Goal: Book appointment/travel/reservation

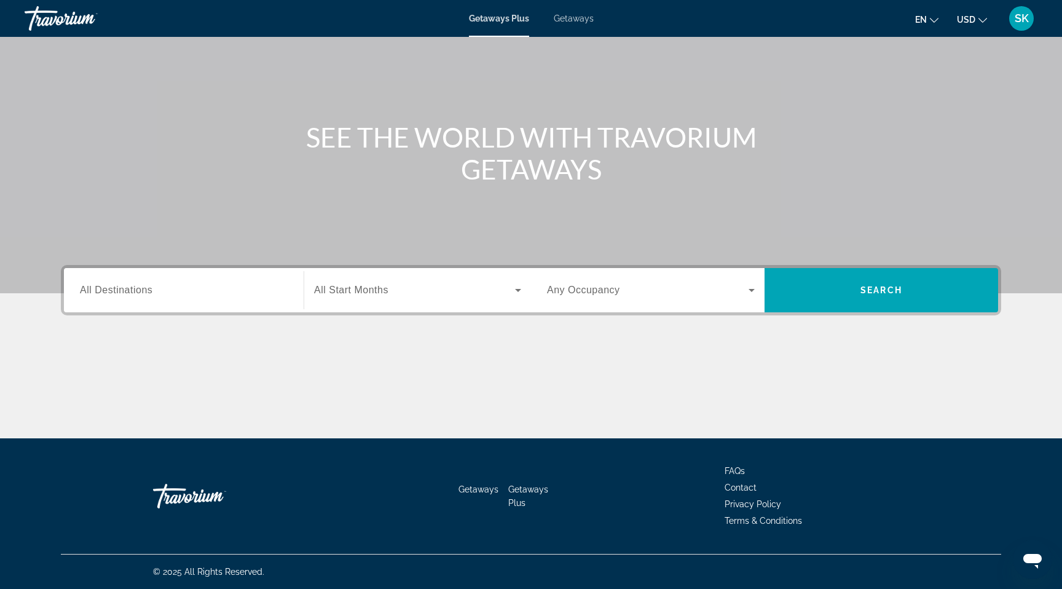
scroll to position [241, 0]
click at [80, 284] on span "All Destinations" at bounding box center [116, 289] width 73 height 10
click at [80, 283] on input "Destination All Destinations" at bounding box center [184, 290] width 208 height 15
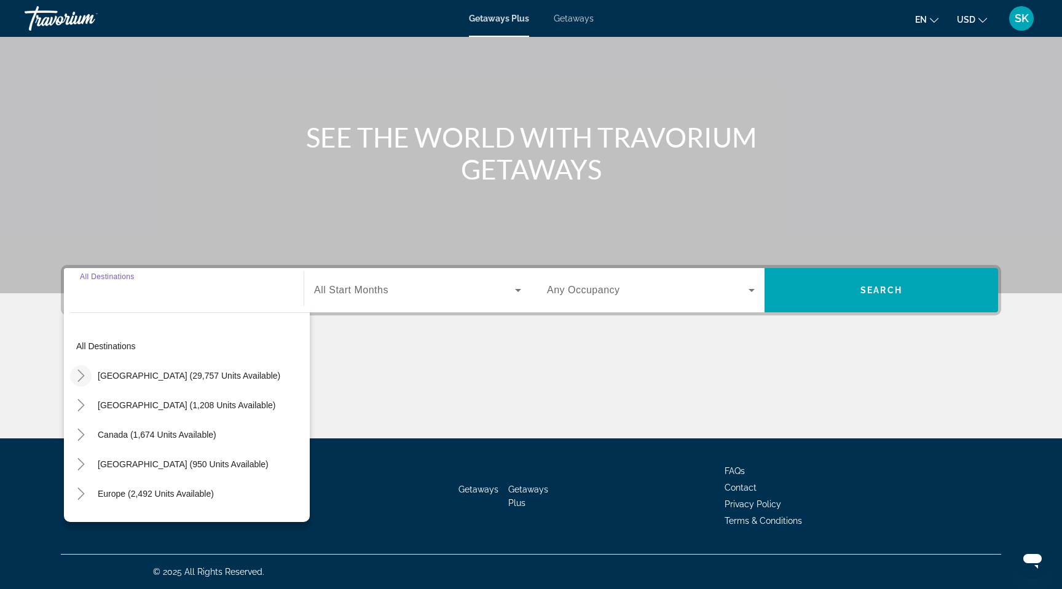
click at [75, 369] on icon "Toggle United States (29,757 units available)" at bounding box center [81, 375] width 12 height 12
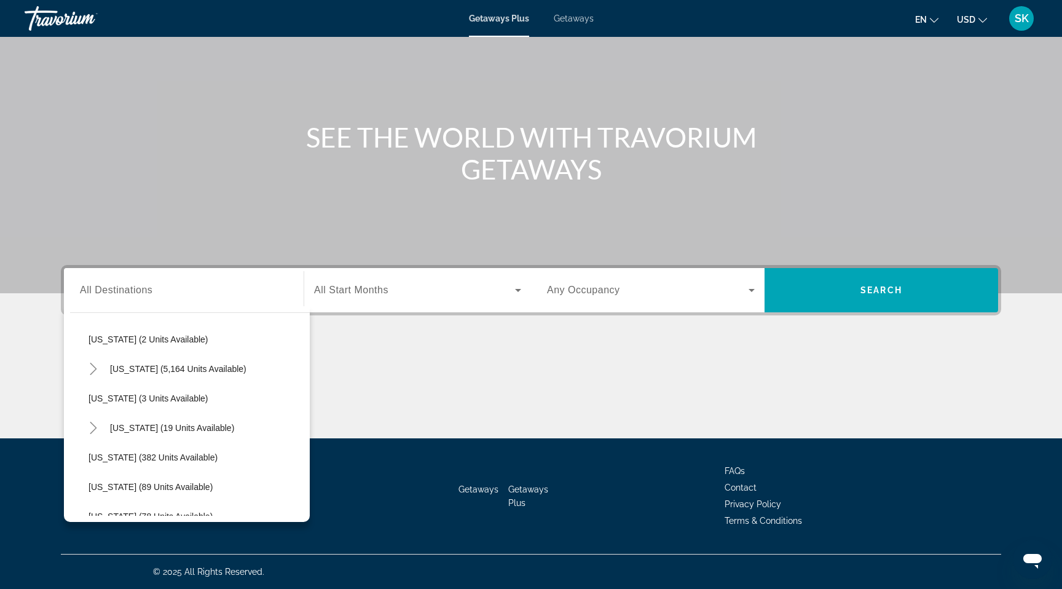
scroll to position [185, 0]
click at [87, 361] on icon "Toggle Florida (5,164 units available)" at bounding box center [93, 367] width 12 height 12
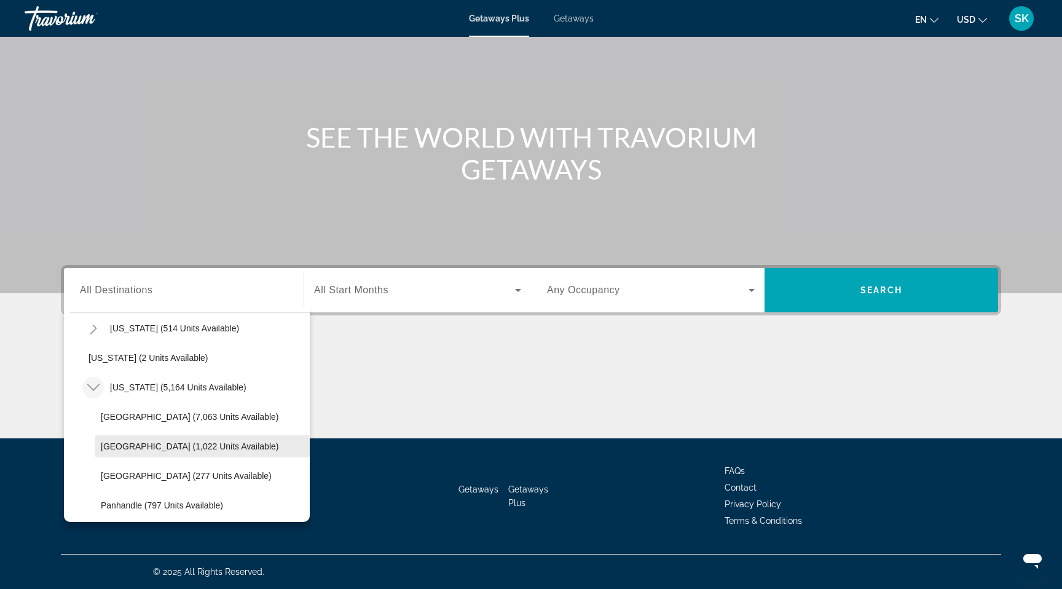
scroll to position [165, 0]
click at [114, 383] on span "[US_STATE] (5,164 units available)" at bounding box center [178, 388] width 136 height 10
type input "**********"
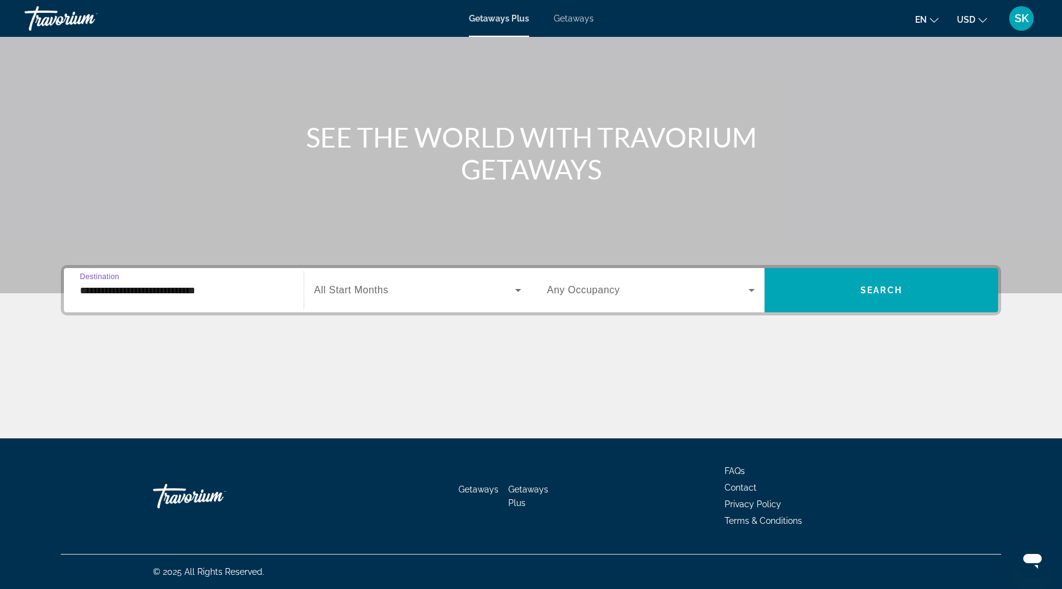
click at [366, 284] on span "All Start Months" at bounding box center [351, 289] width 74 height 10
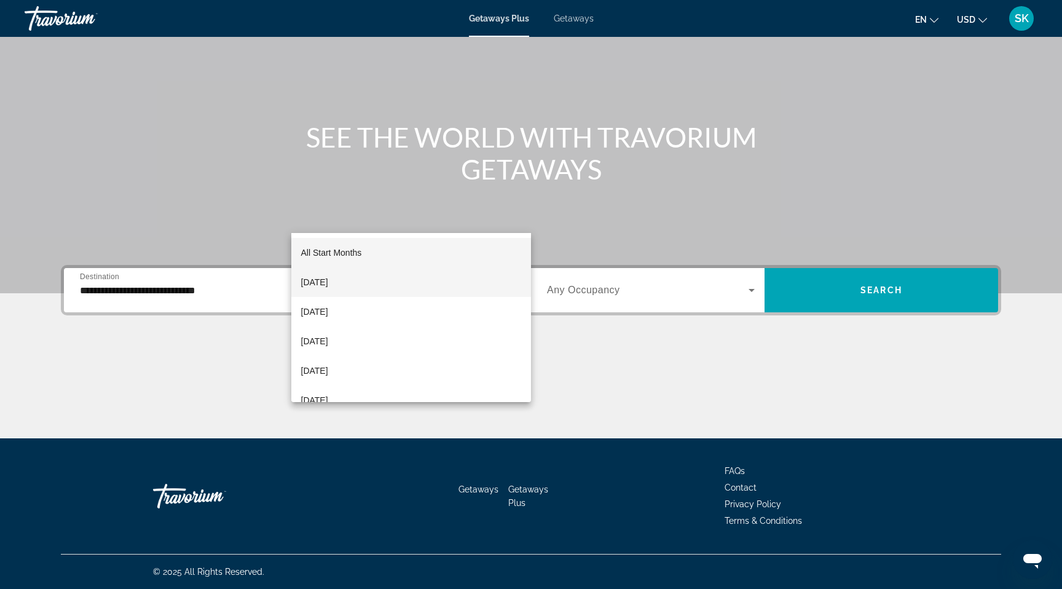
click at [328, 281] on span "[DATE]" at bounding box center [314, 282] width 27 height 15
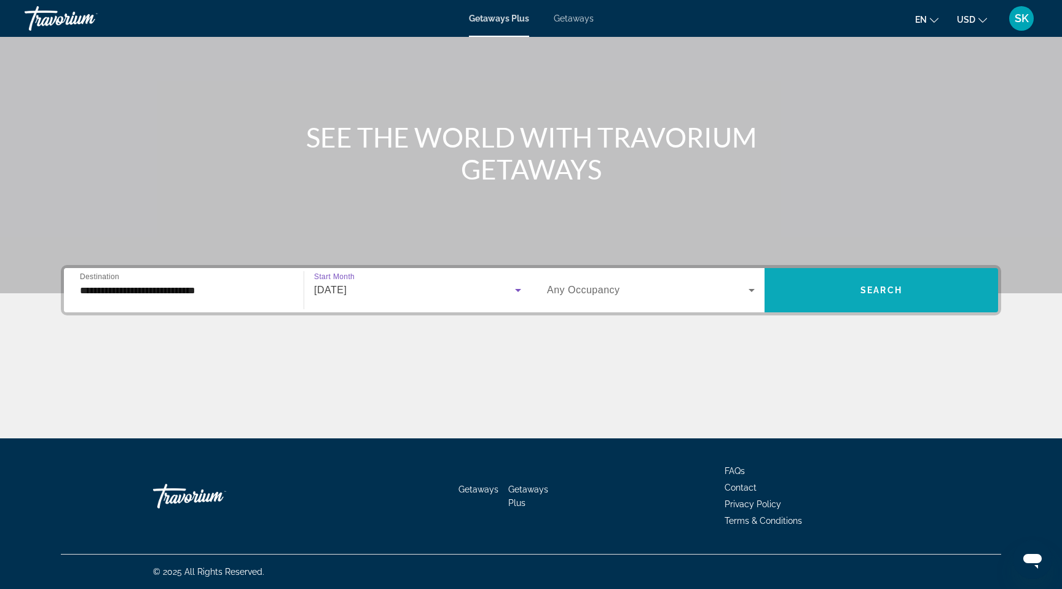
click at [902, 285] on span "Search" at bounding box center [881, 290] width 42 height 10
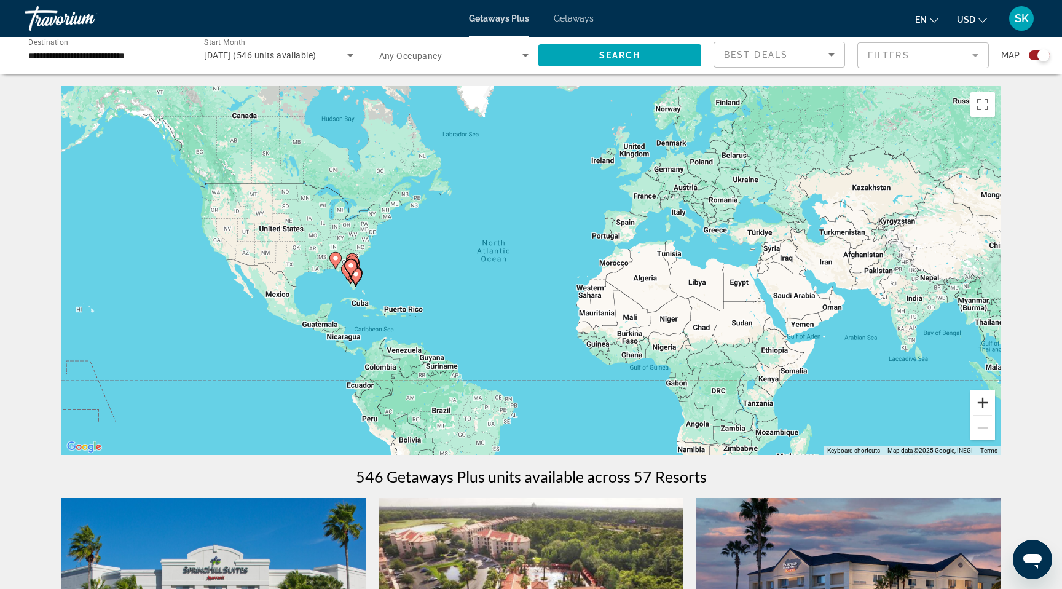
click at [995, 415] on button "Zoom in" at bounding box center [982, 402] width 25 height 25
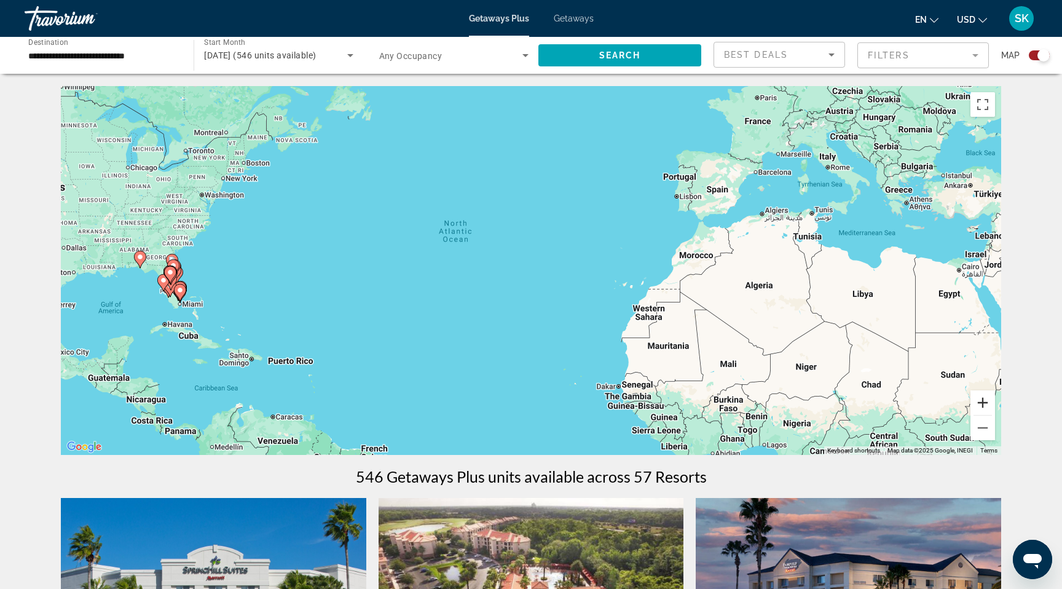
click at [995, 415] on button "Zoom in" at bounding box center [982, 402] width 25 height 25
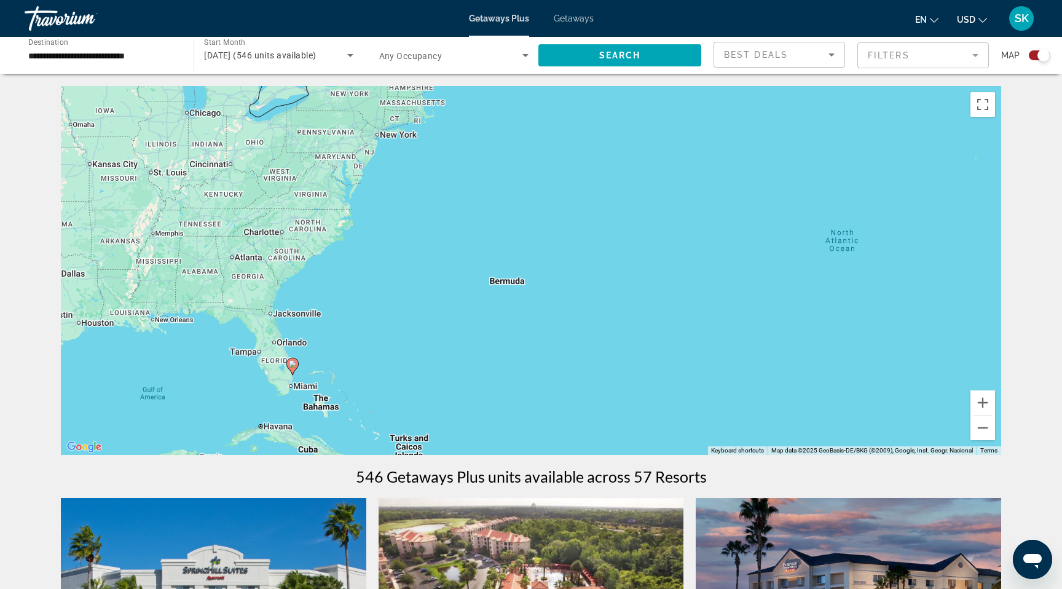
drag, startPoint x: 230, startPoint y: 257, endPoint x: 694, endPoint y: 307, distance: 465.9
click at [694, 307] on div "To activate drag with keyboard, press Alt + Enter. Once in keyboard drag state,…" at bounding box center [531, 270] width 940 height 369
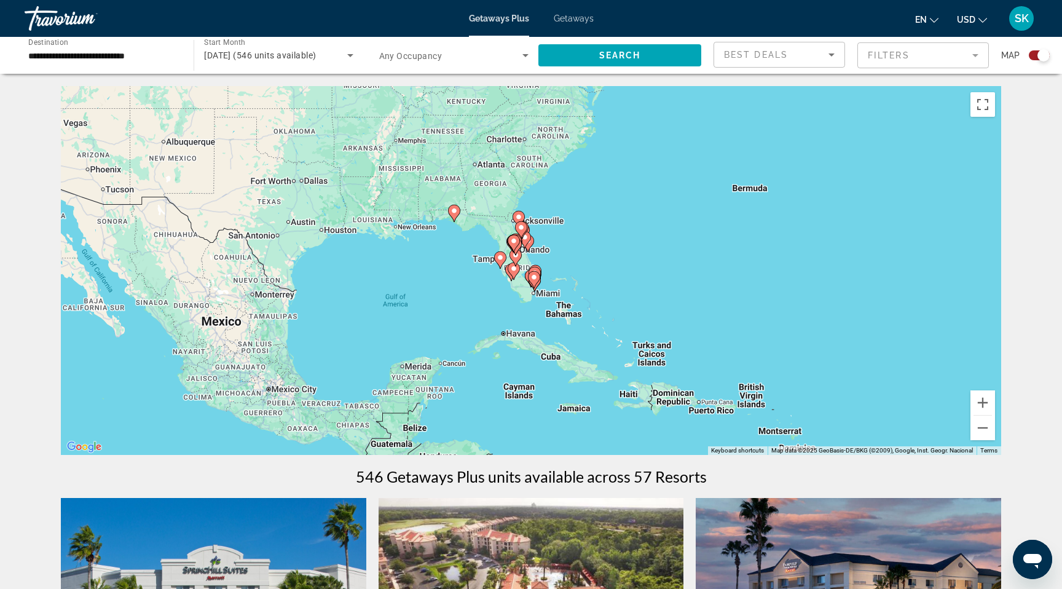
drag, startPoint x: 392, startPoint y: 355, endPoint x: 652, endPoint y: 257, distance: 277.9
click at [652, 257] on div "To activate drag with keyboard, press Alt + Enter. Once in keyboard drag state,…" at bounding box center [531, 270] width 940 height 369
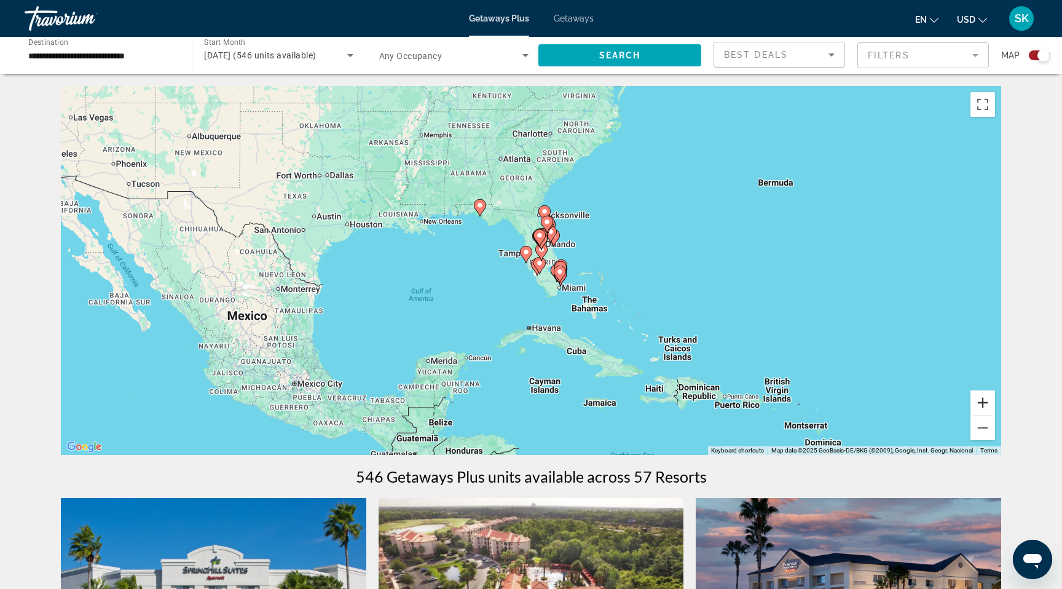
click at [995, 415] on button "Zoom in" at bounding box center [982, 402] width 25 height 25
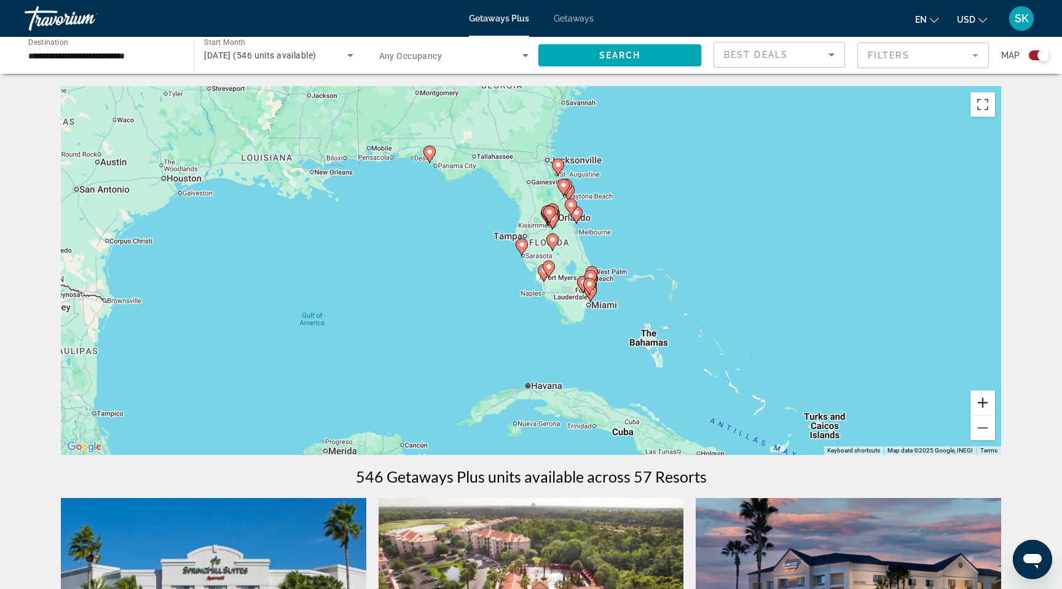
click at [995, 415] on button "Zoom in" at bounding box center [982, 402] width 25 height 25
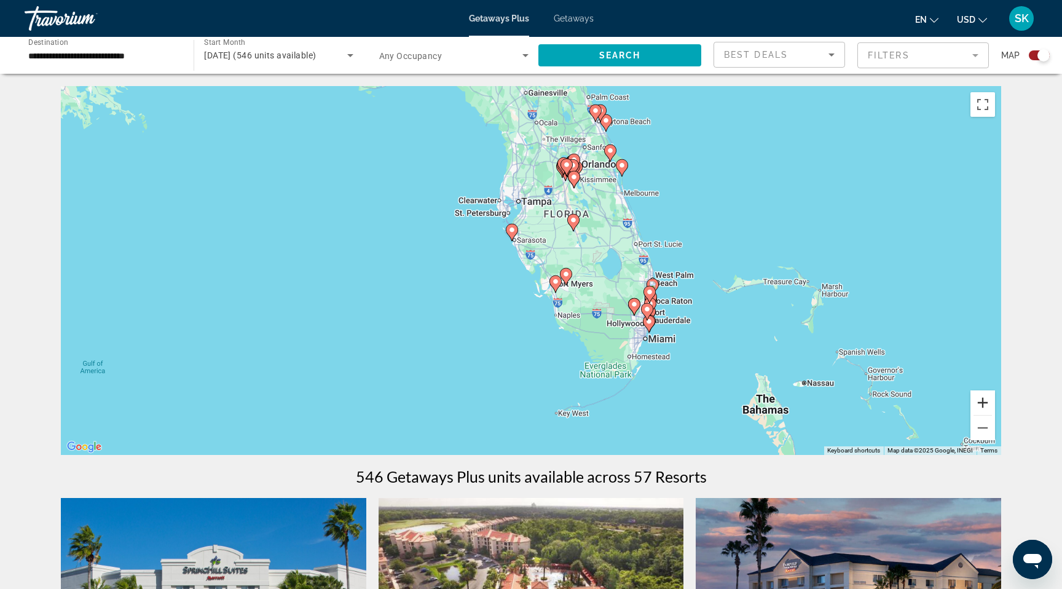
click at [995, 415] on button "Zoom in" at bounding box center [982, 402] width 25 height 25
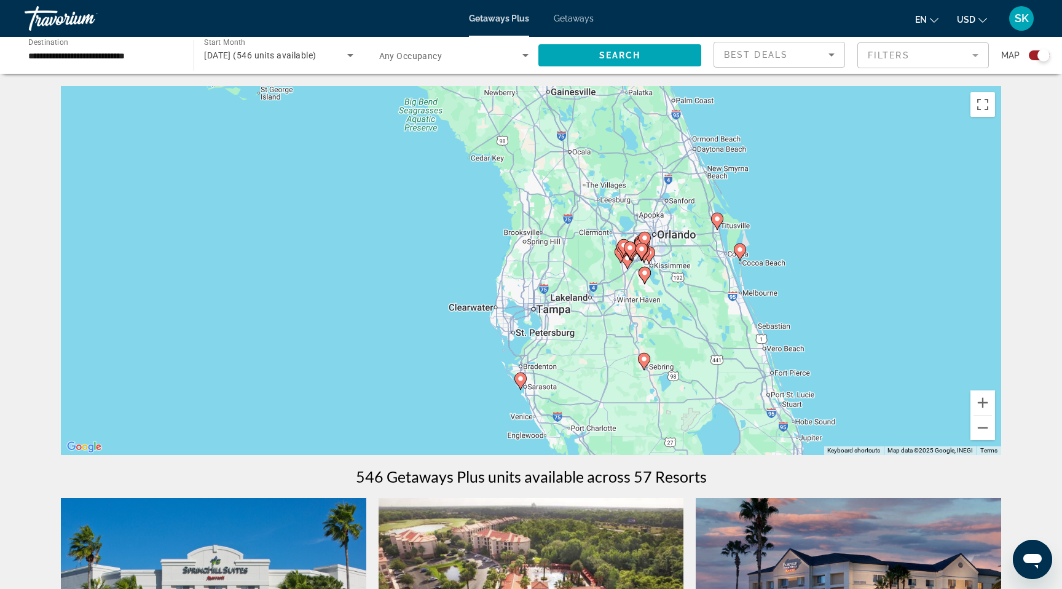
drag, startPoint x: 422, startPoint y: 227, endPoint x: 449, endPoint y: 406, distance: 180.9
click at [449, 406] on div "To activate drag with keyboard, press Alt + Enter. Once in keyboard drag state,…" at bounding box center [531, 270] width 940 height 369
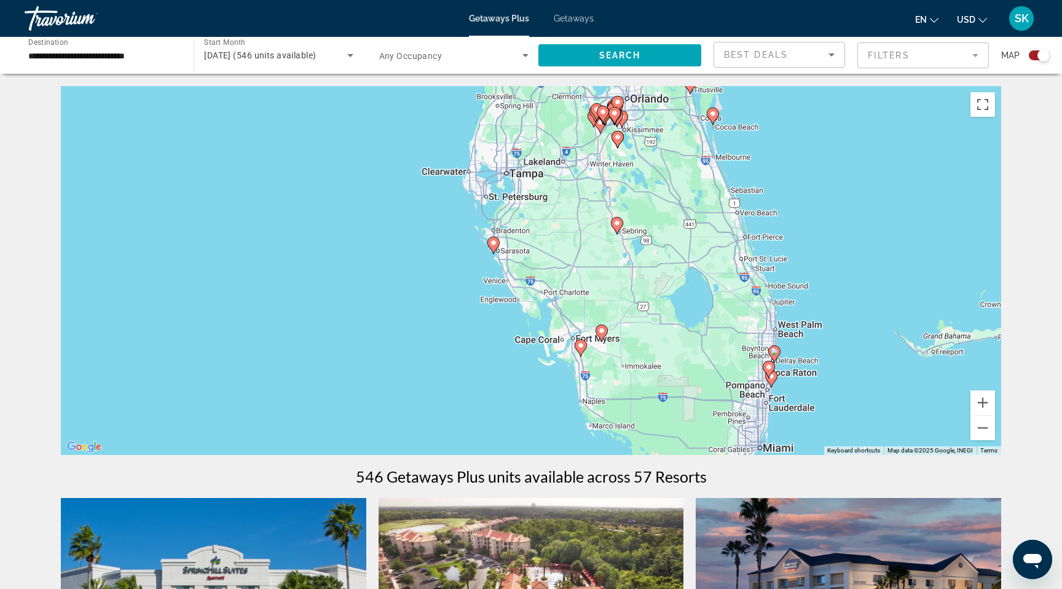
drag, startPoint x: 433, startPoint y: 376, endPoint x: 406, endPoint y: 235, distance: 143.3
click at [406, 235] on div "To activate drag with keyboard, press Alt + Enter. Once in keyboard drag state,…" at bounding box center [531, 270] width 940 height 369
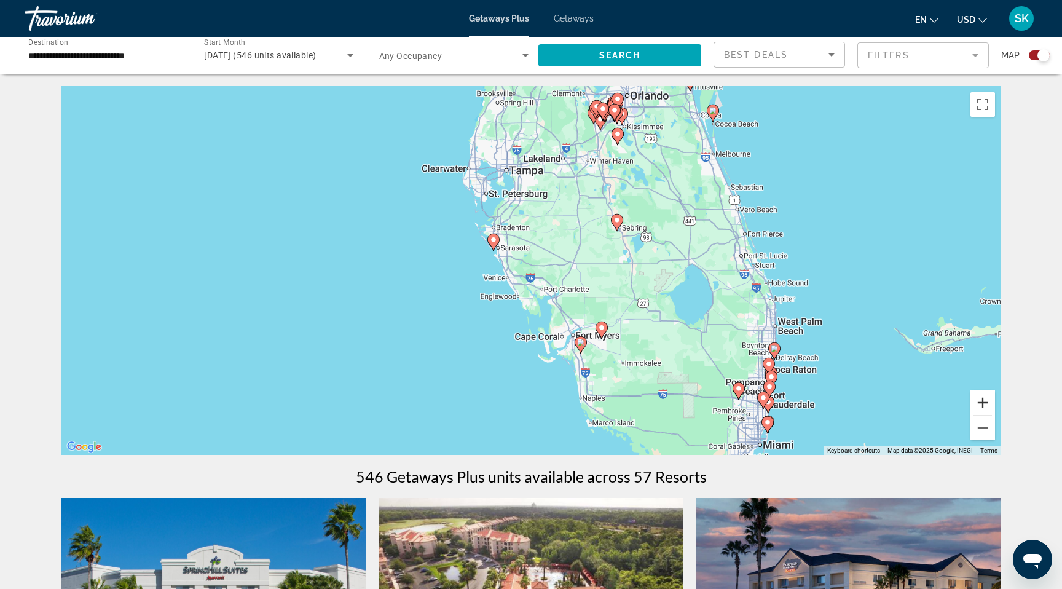
click at [995, 415] on button "Zoom in" at bounding box center [982, 402] width 25 height 25
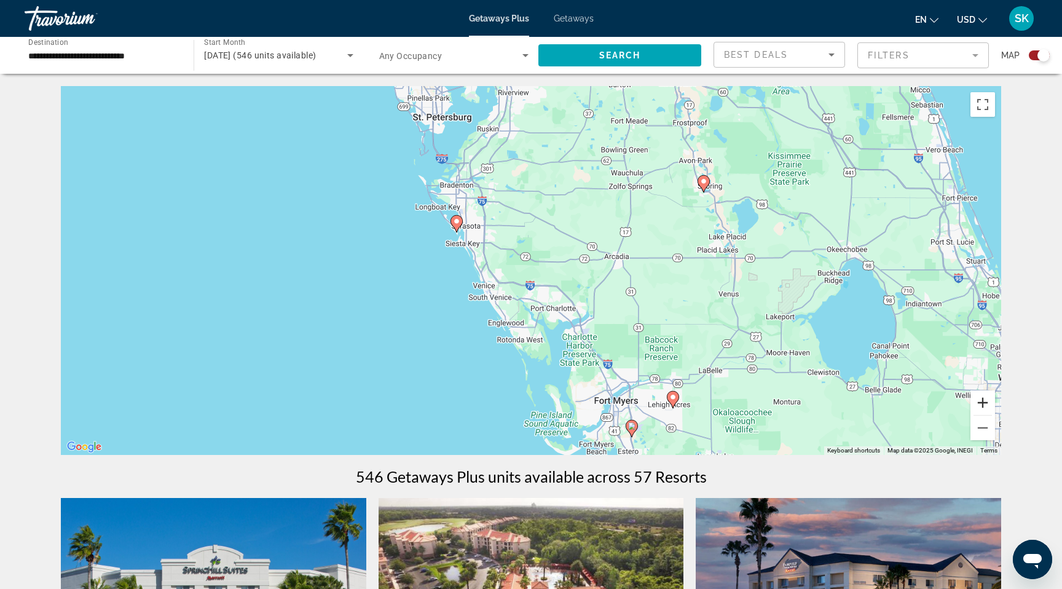
click at [995, 415] on button "Zoom in" at bounding box center [982, 402] width 25 height 25
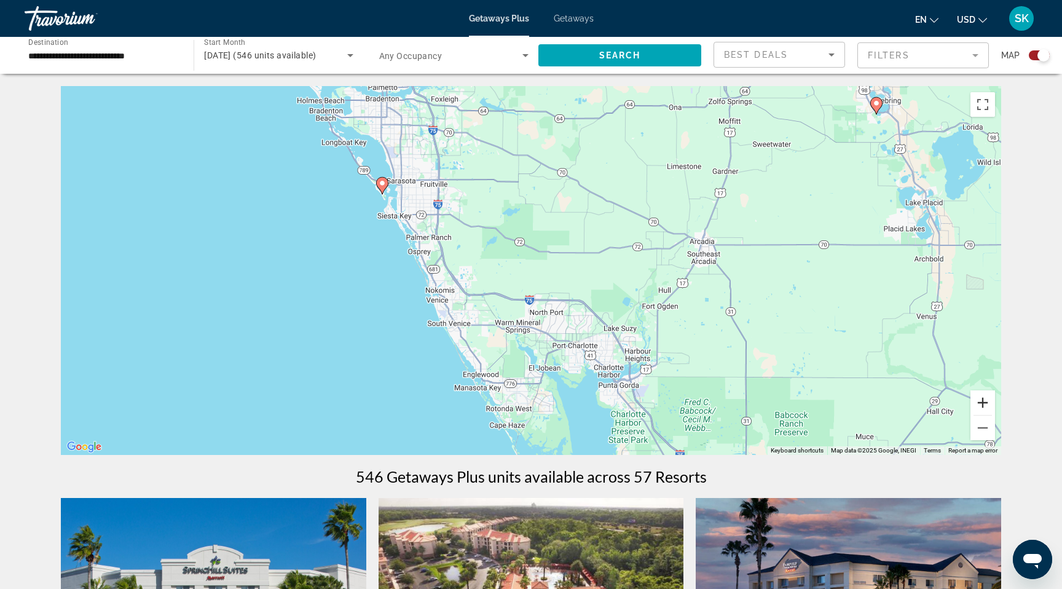
click at [995, 415] on button "Zoom in" at bounding box center [982, 402] width 25 height 25
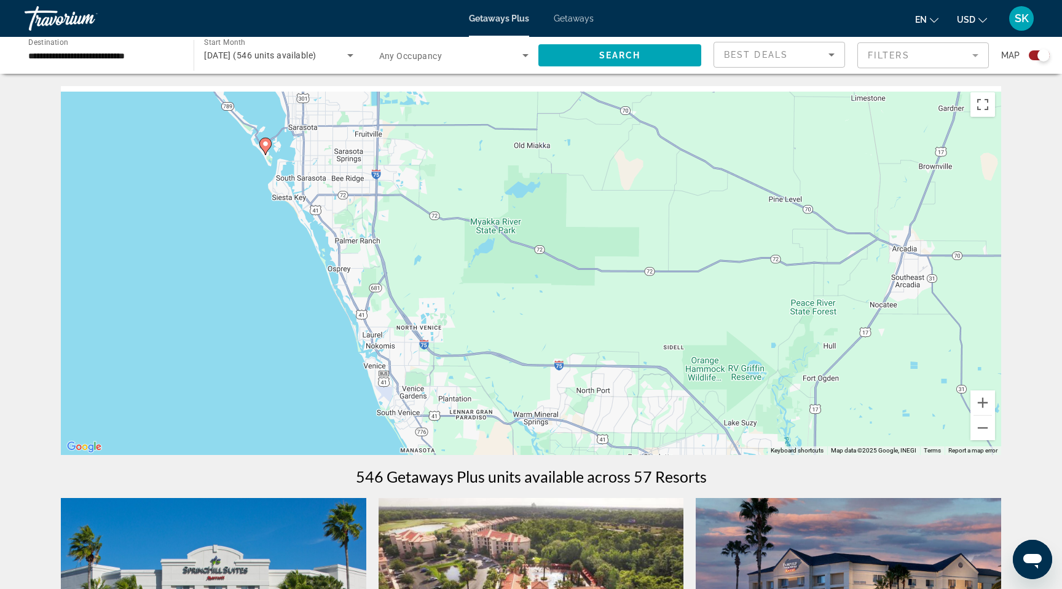
drag, startPoint x: 211, startPoint y: 278, endPoint x: 302, endPoint y: 363, distance: 123.5
click at [302, 363] on div "To activate drag with keyboard, press Alt + Enter. Once in keyboard drag state,…" at bounding box center [531, 270] width 940 height 369
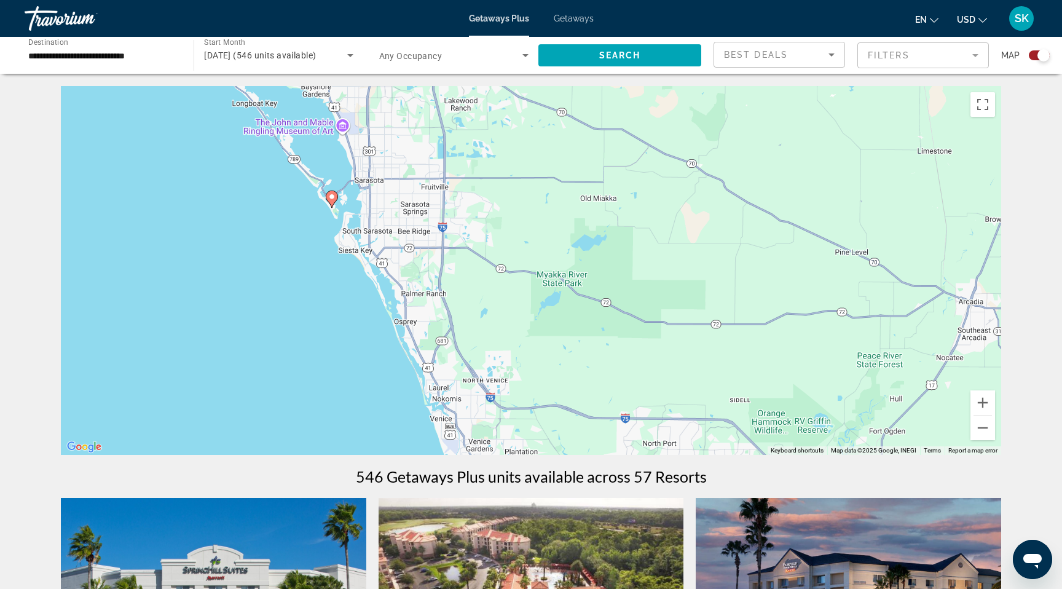
click at [331, 200] on image "Main content" at bounding box center [331, 196] width 7 height 7
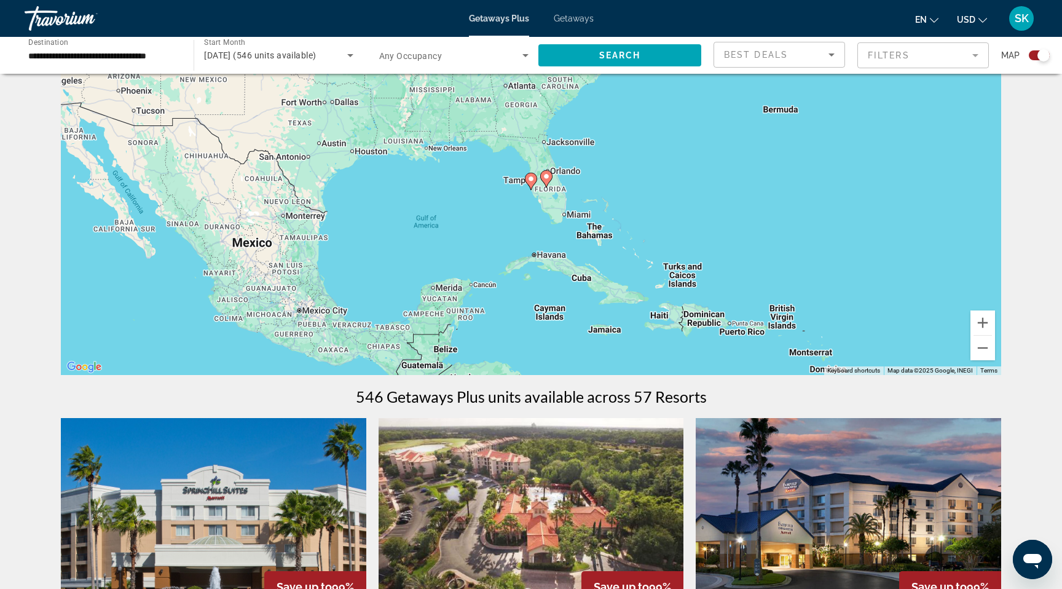
scroll to position [79, 0]
click at [995, 335] on button "Zoom in" at bounding box center [982, 323] width 25 height 25
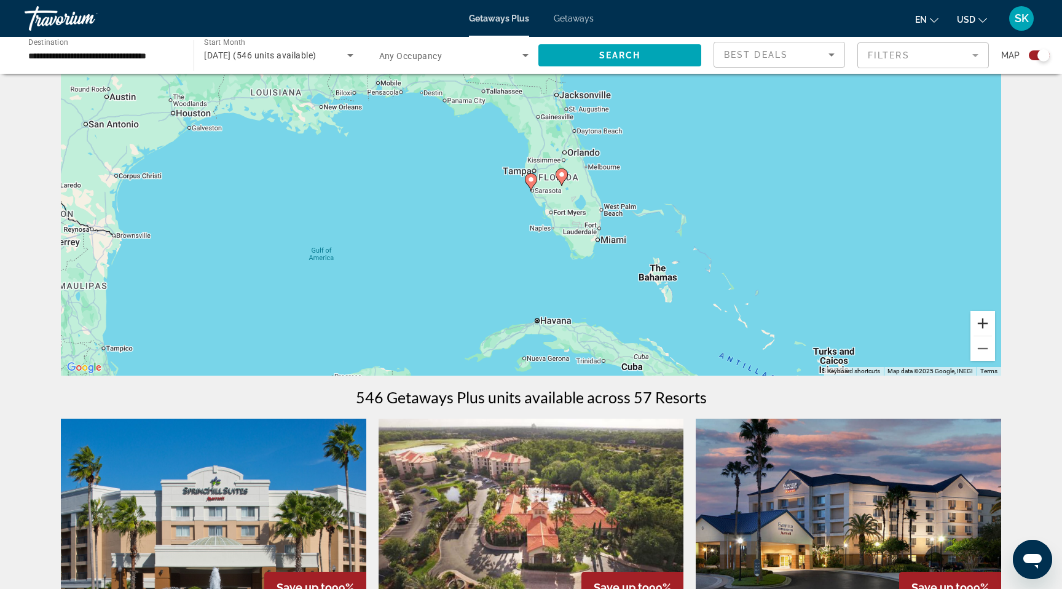
click at [995, 335] on button "Zoom in" at bounding box center [982, 323] width 25 height 25
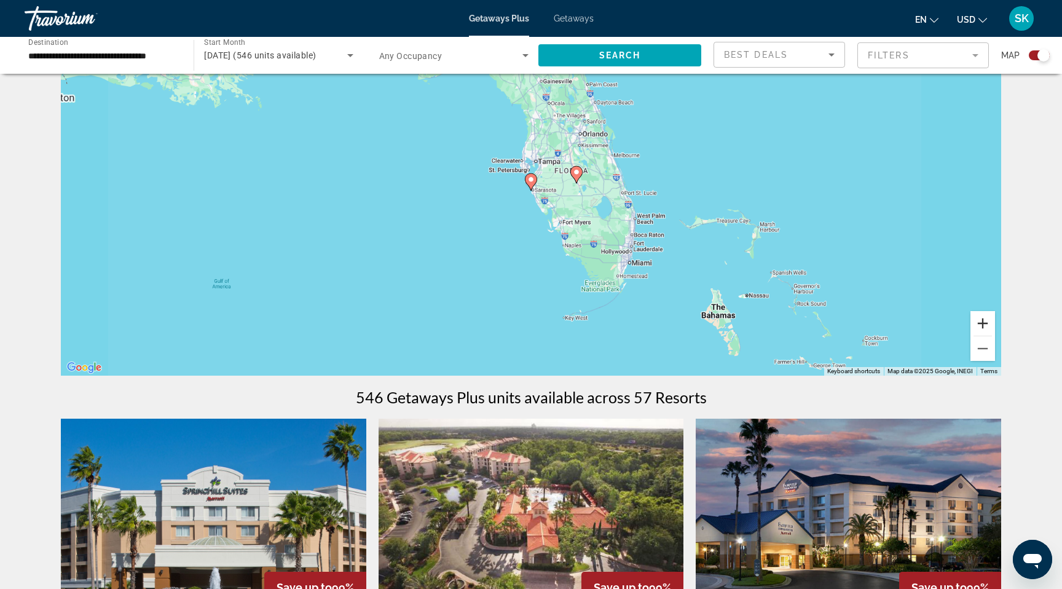
click at [995, 335] on button "Zoom in" at bounding box center [982, 323] width 25 height 25
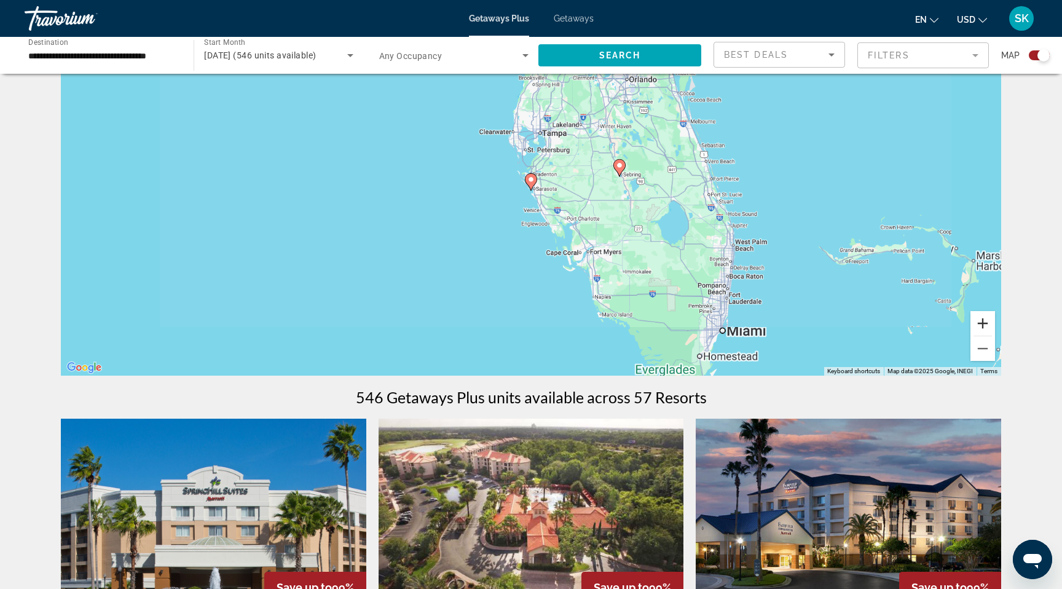
click at [995, 335] on button "Zoom in" at bounding box center [982, 323] width 25 height 25
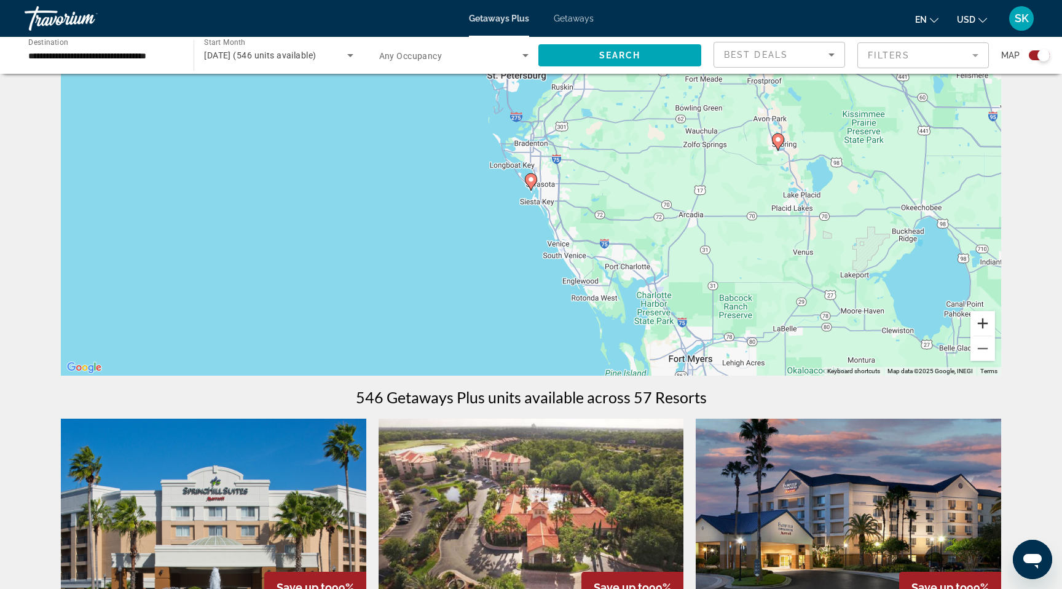
click at [995, 335] on button "Zoom in" at bounding box center [982, 323] width 25 height 25
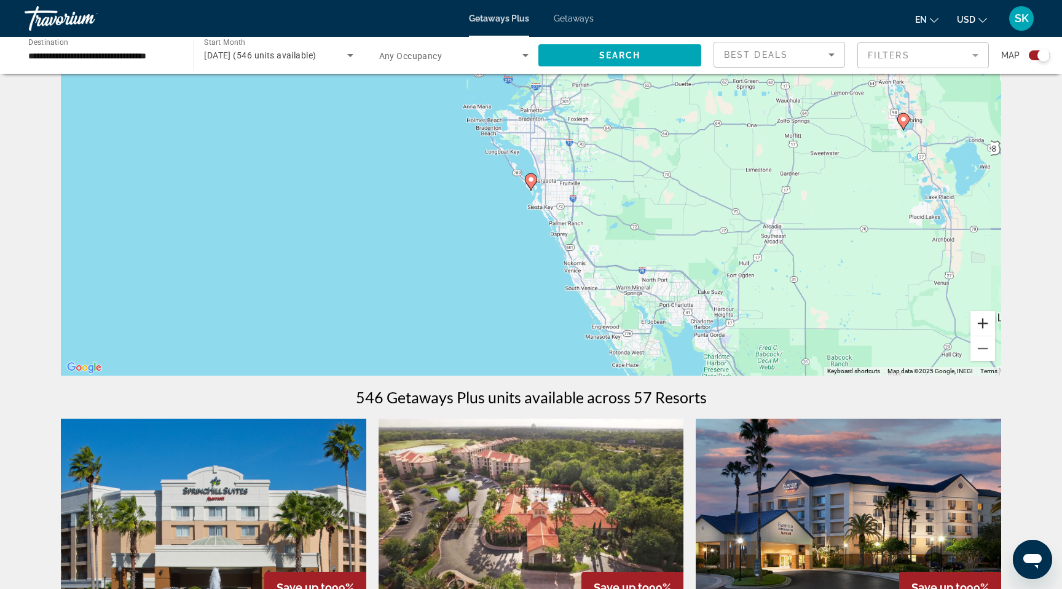
click at [995, 335] on button "Zoom in" at bounding box center [982, 323] width 25 height 25
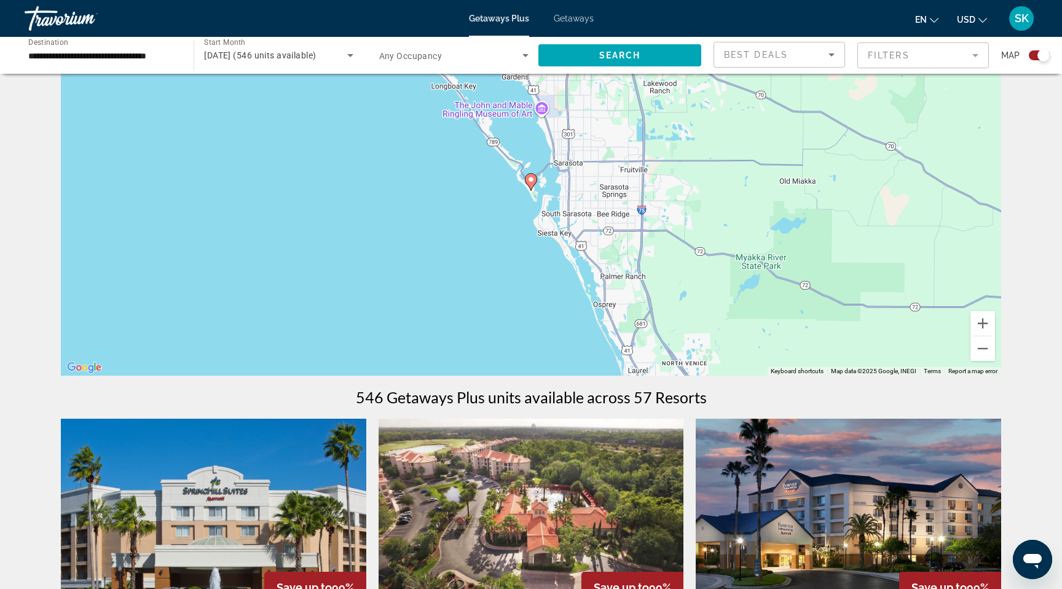
click at [530, 190] on icon "Main content" at bounding box center [530, 182] width 11 height 16
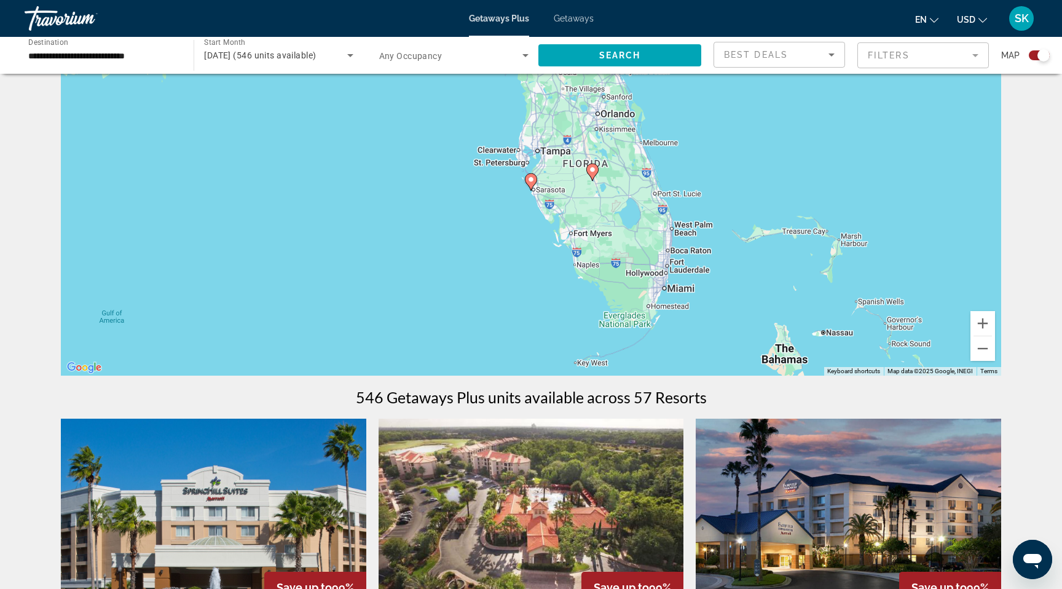
click at [530, 190] on icon "Main content" at bounding box center [530, 182] width 11 height 16
type input "**********"
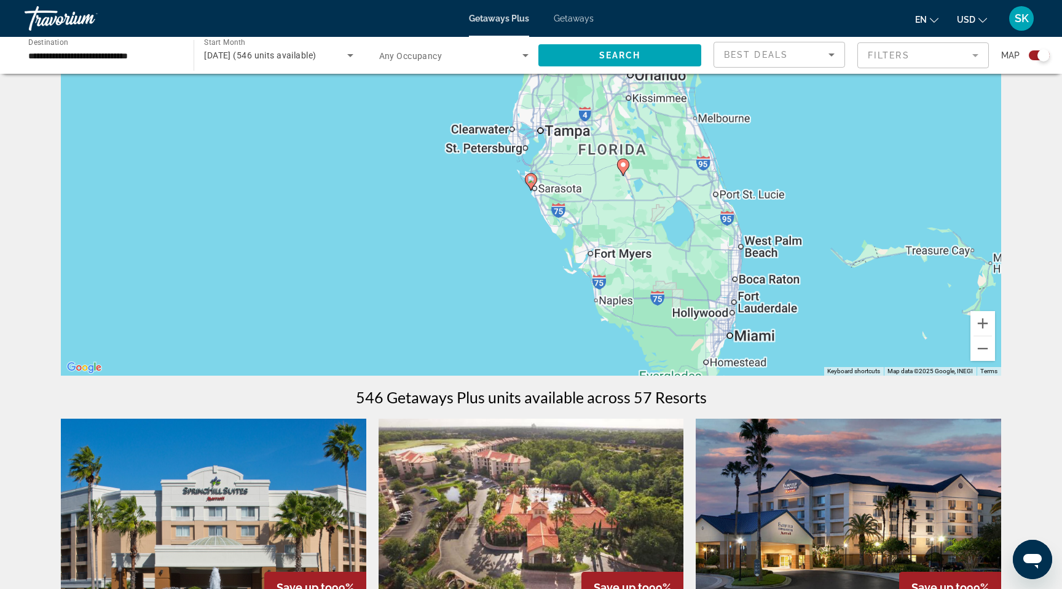
click at [530, 190] on icon "Main content" at bounding box center [530, 182] width 11 height 16
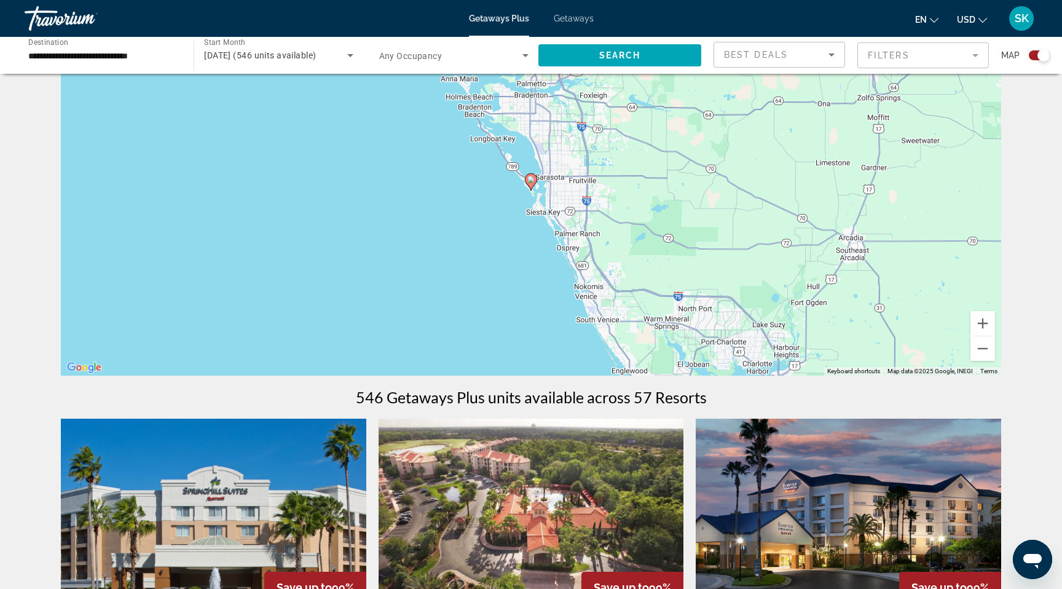
click at [530, 190] on icon "Main content" at bounding box center [530, 182] width 11 height 16
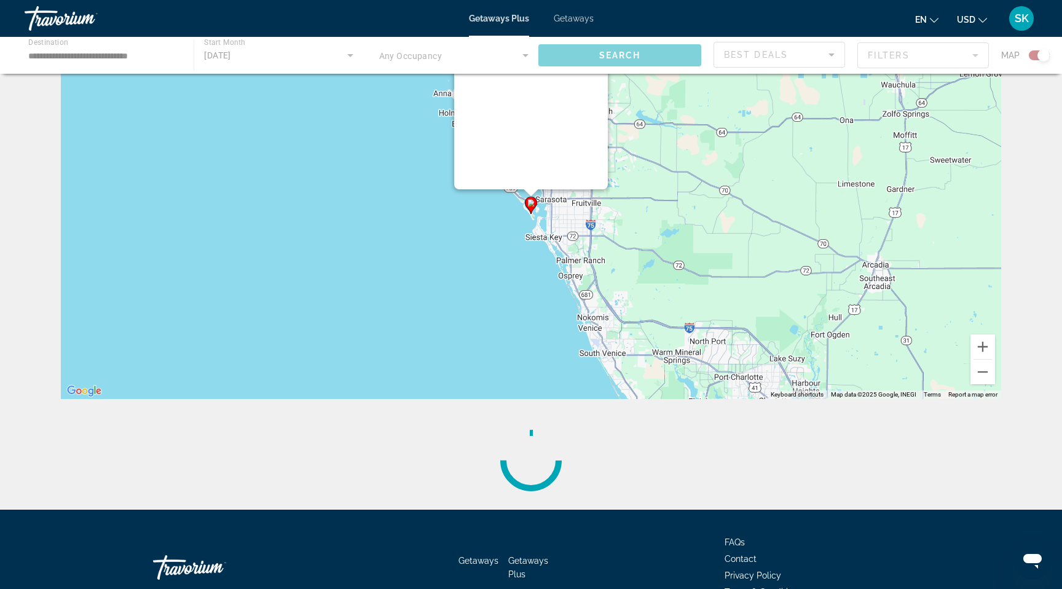
click at [530, 189] on div "Main content" at bounding box center [531, 35] width 154 height 307
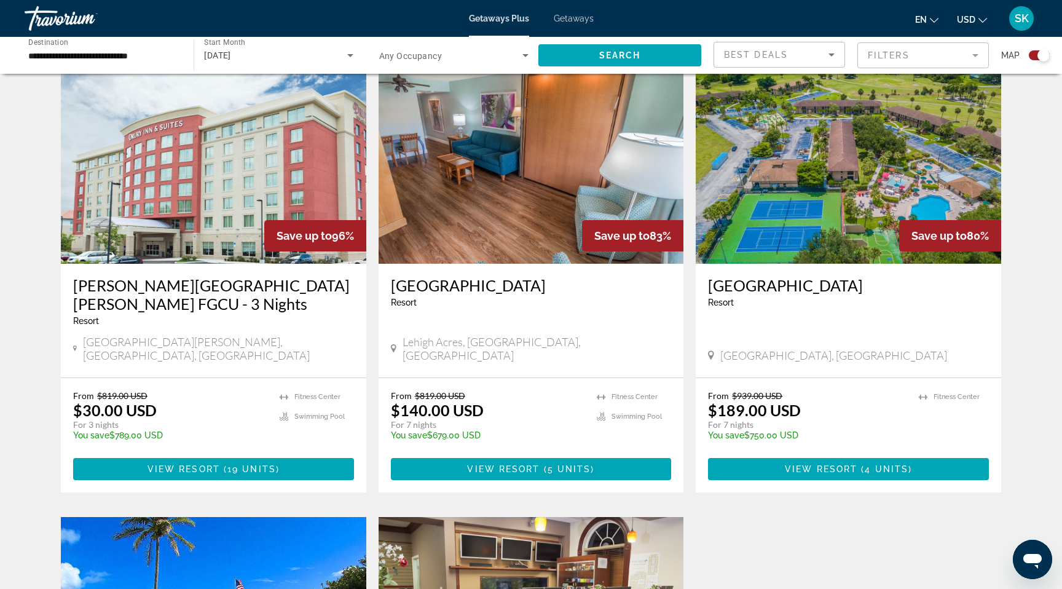
scroll to position [429, 0]
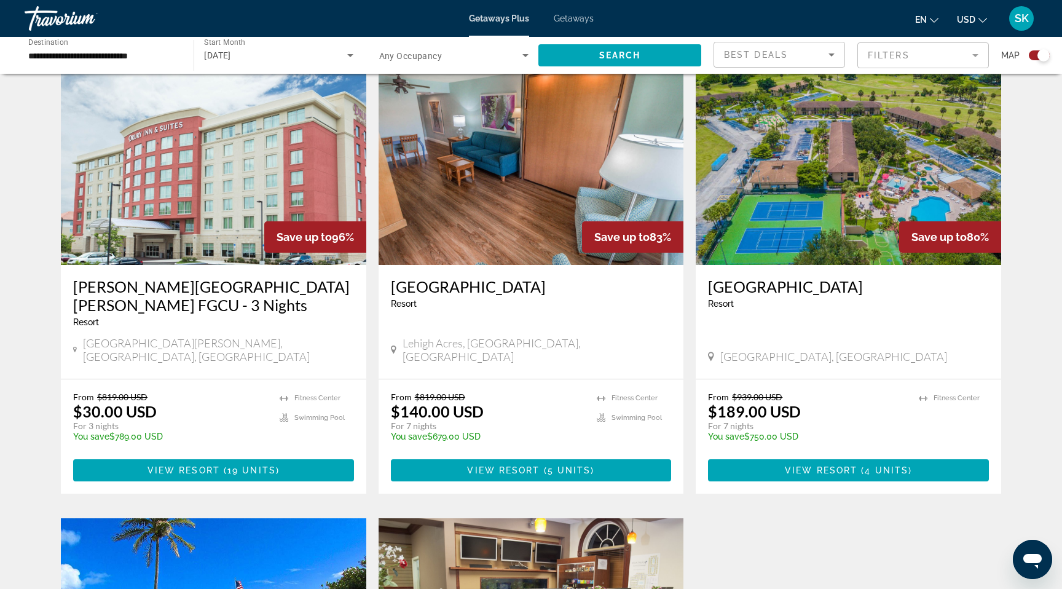
click at [169, 240] on img "Main content" at bounding box center [213, 166] width 305 height 197
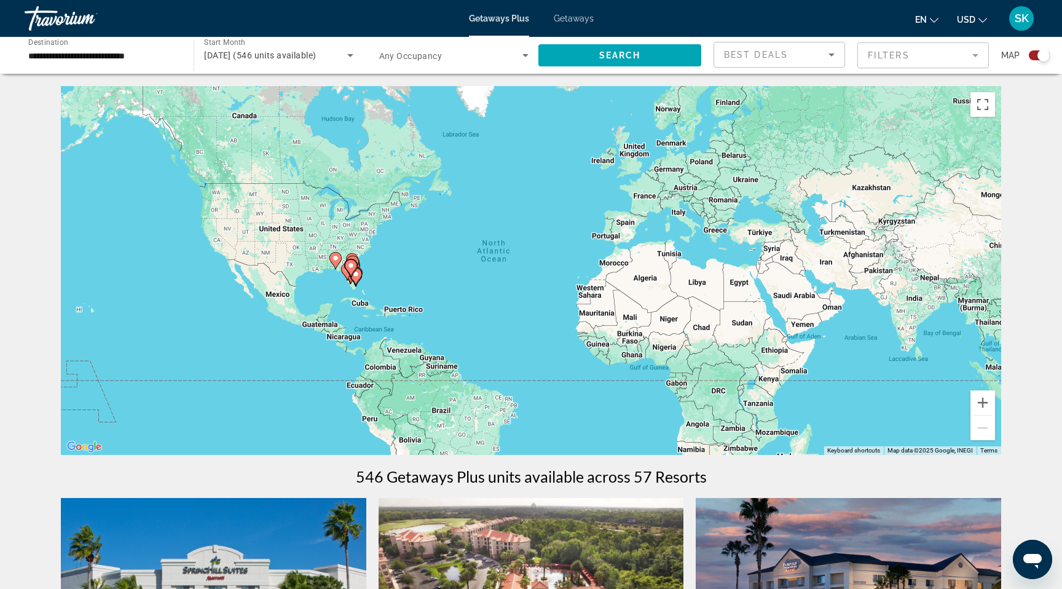
click at [82, 63] on input "**********" at bounding box center [102, 56] width 149 height 15
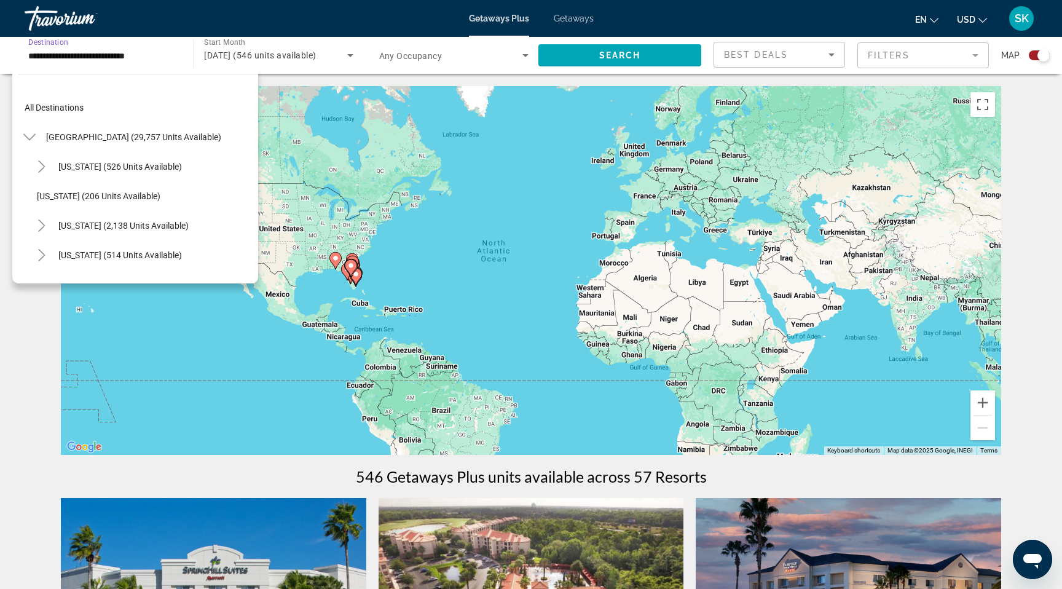
scroll to position [110, 0]
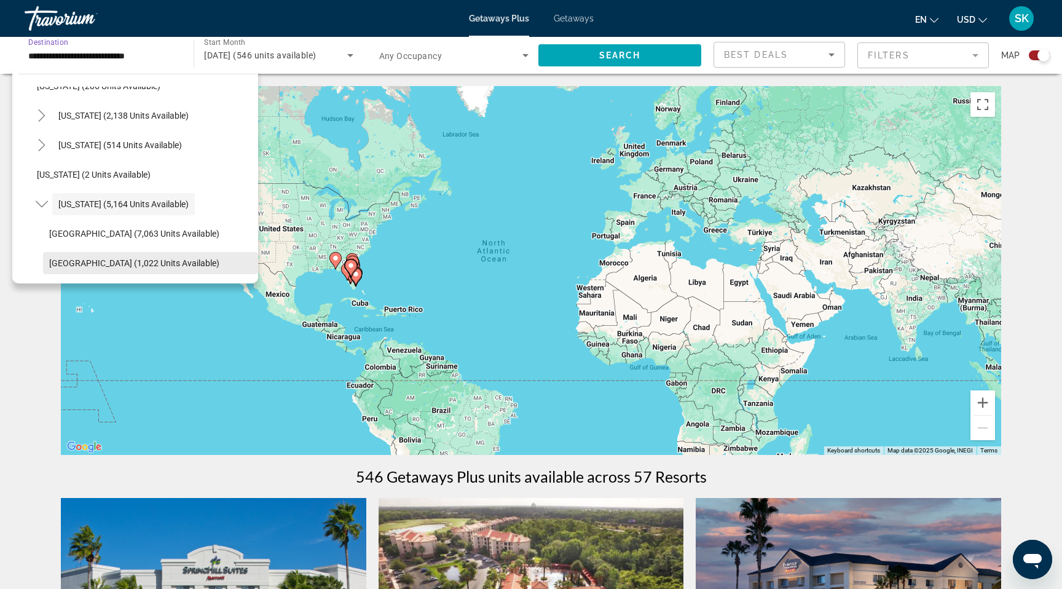
click at [96, 268] on span "[GEOGRAPHIC_DATA] (1,022 units available)" at bounding box center [134, 263] width 170 height 10
type input "**********"
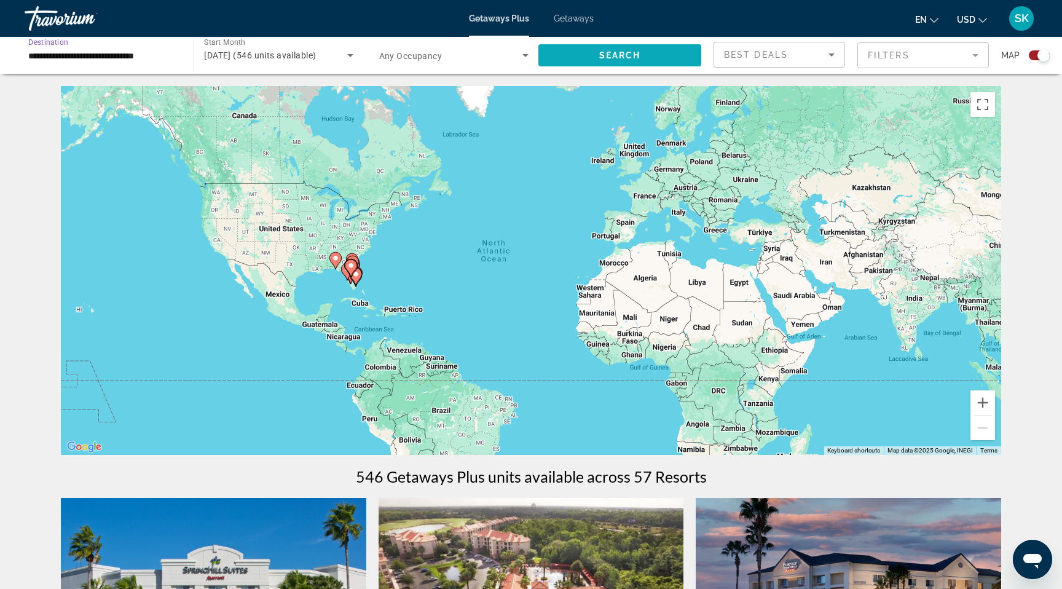
click at [599, 60] on span "Search" at bounding box center [620, 55] width 42 height 10
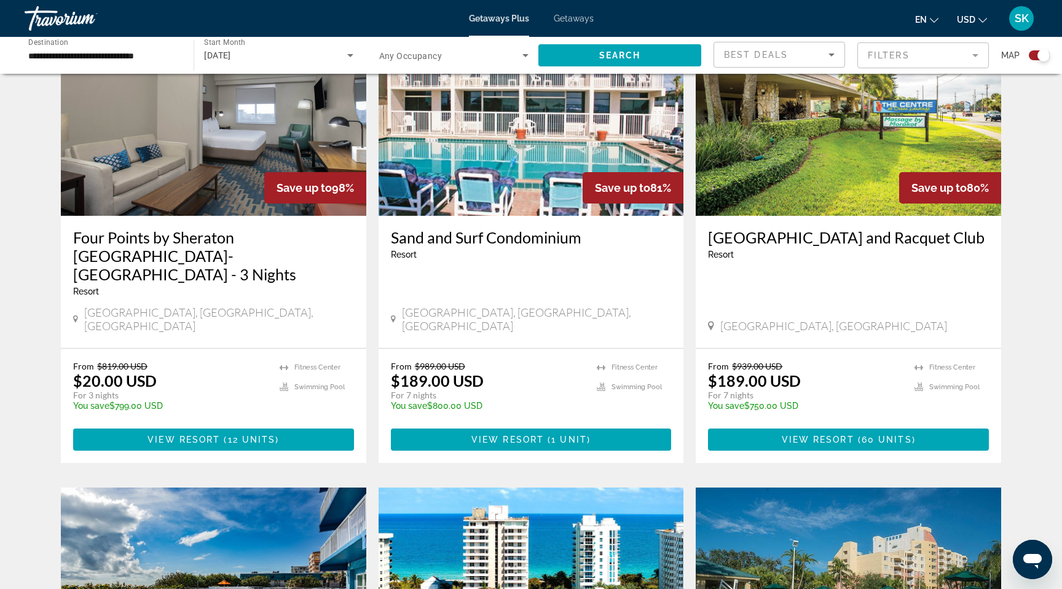
scroll to position [473, 0]
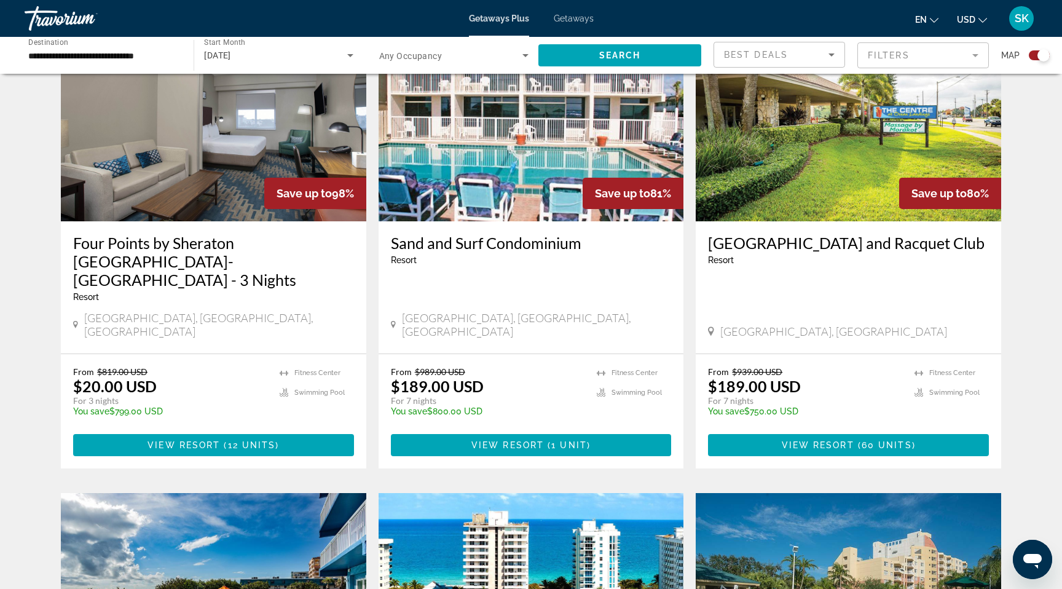
click at [168, 221] on img "Main content" at bounding box center [213, 123] width 305 height 197
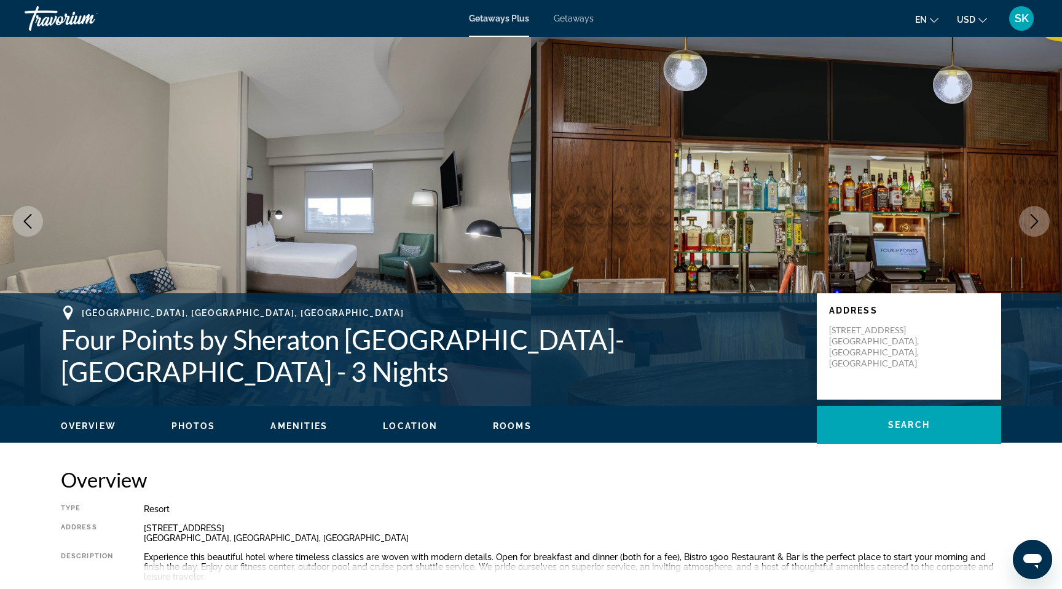
click at [587, 23] on span "Getaways" at bounding box center [574, 19] width 40 height 10
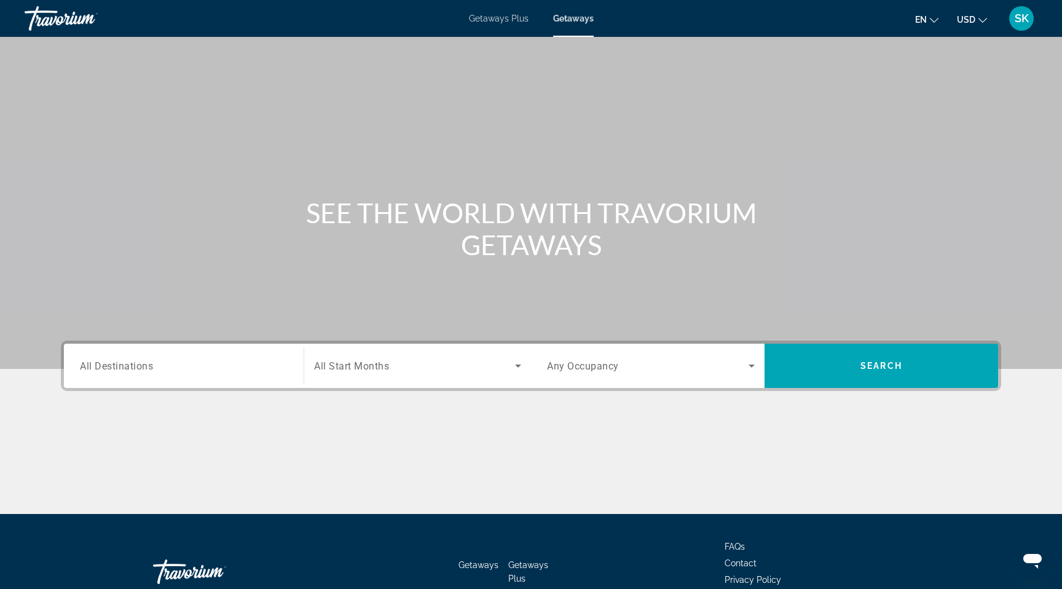
click at [113, 371] on span "All Destinations" at bounding box center [116, 365] width 73 height 12
click at [113, 374] on input "Destination All Destinations" at bounding box center [184, 366] width 208 height 15
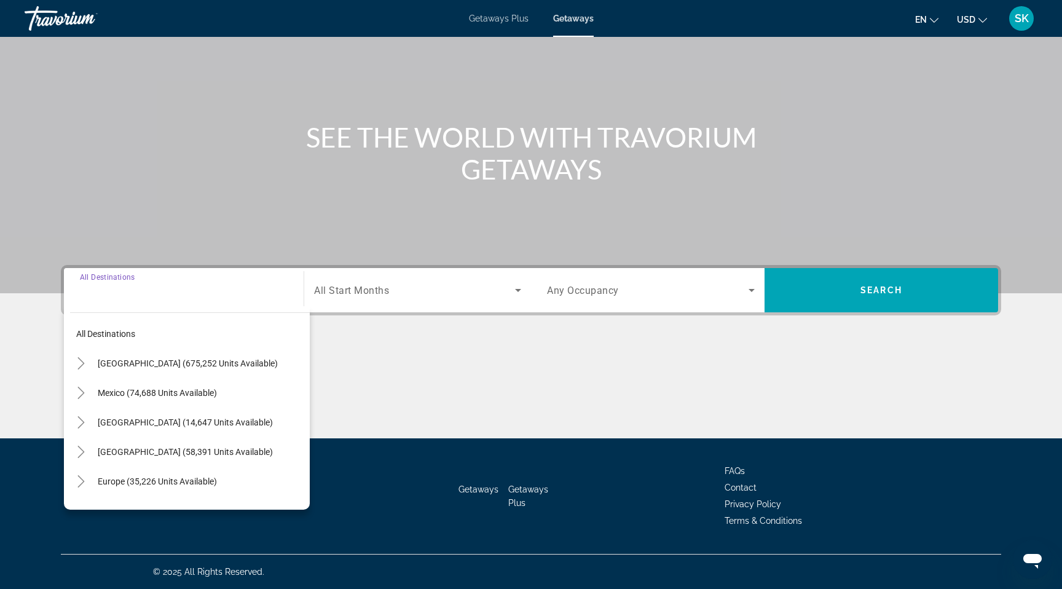
scroll to position [241, 0]
click at [75, 357] on icon "Toggle United States (675,252 units available)" at bounding box center [81, 363] width 12 height 12
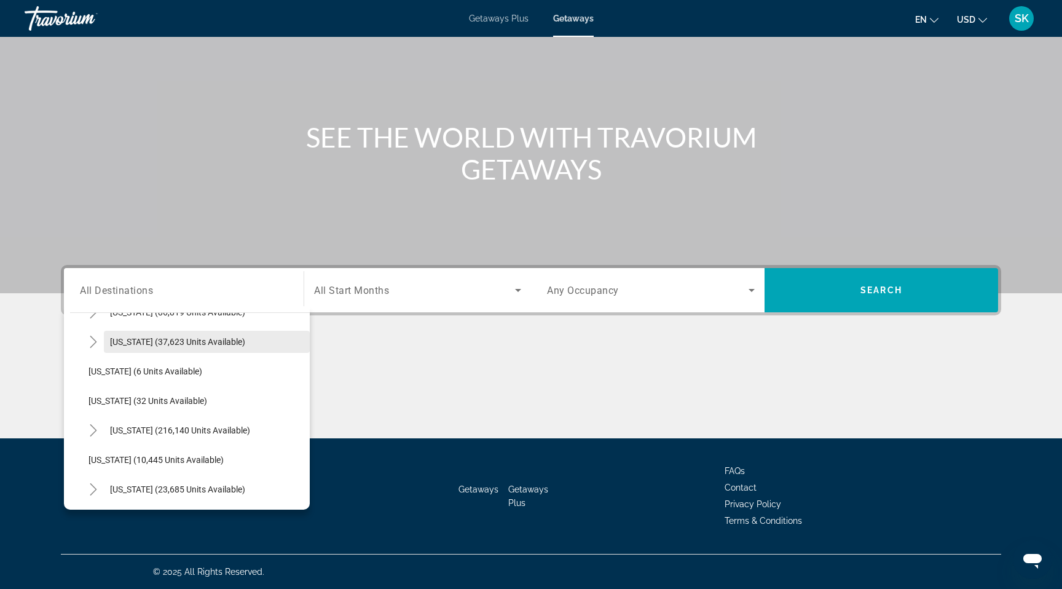
scroll to position [141, 0]
click at [87, 423] on icon "Toggle Florida (216,140 units available)" at bounding box center [93, 429] width 12 height 12
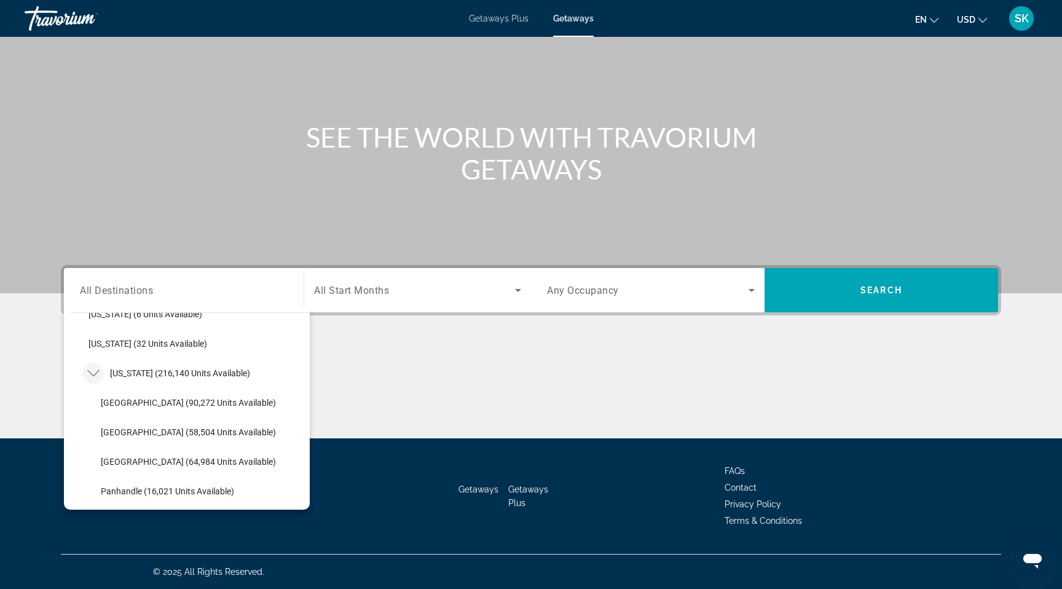
scroll to position [199, 0]
click at [134, 425] on span "[GEOGRAPHIC_DATA] (58,504 units available)" at bounding box center [188, 430] width 175 height 10
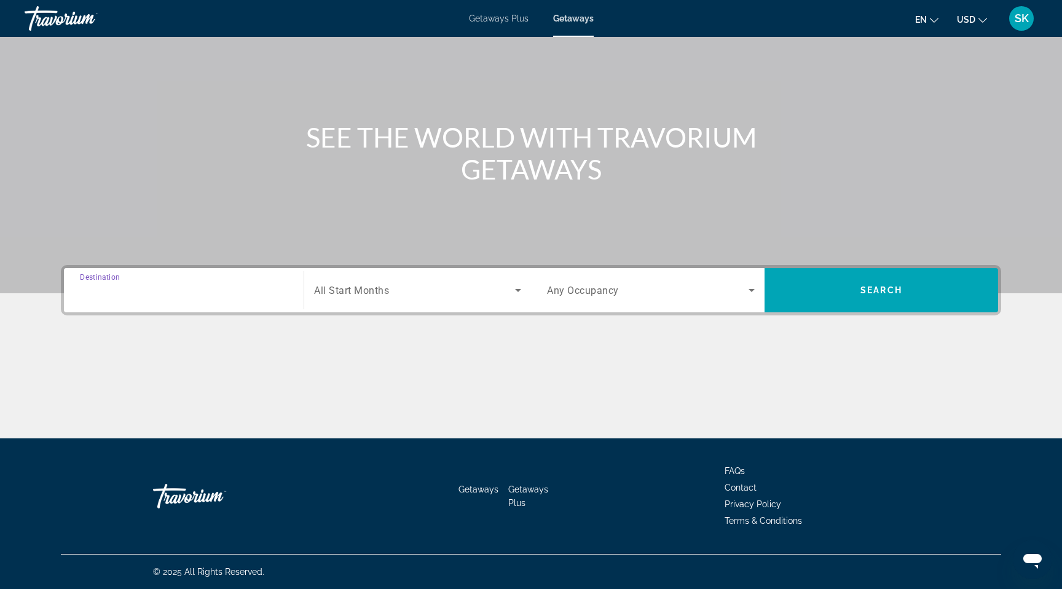
type input "**********"
click at [514, 283] on icon "Search widget" at bounding box center [518, 290] width 15 height 15
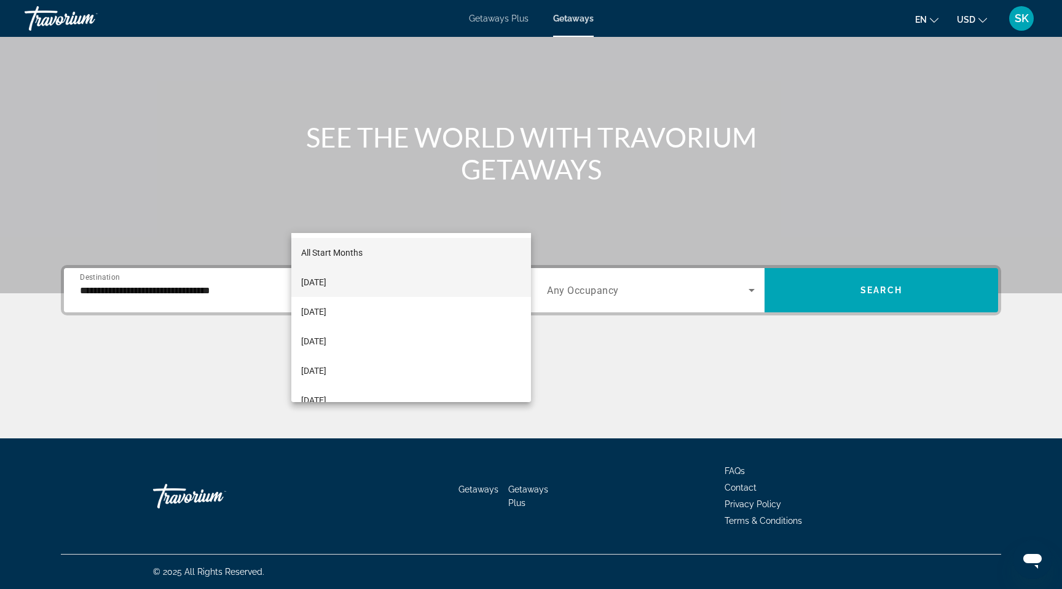
click at [326, 281] on span "[DATE]" at bounding box center [313, 282] width 25 height 15
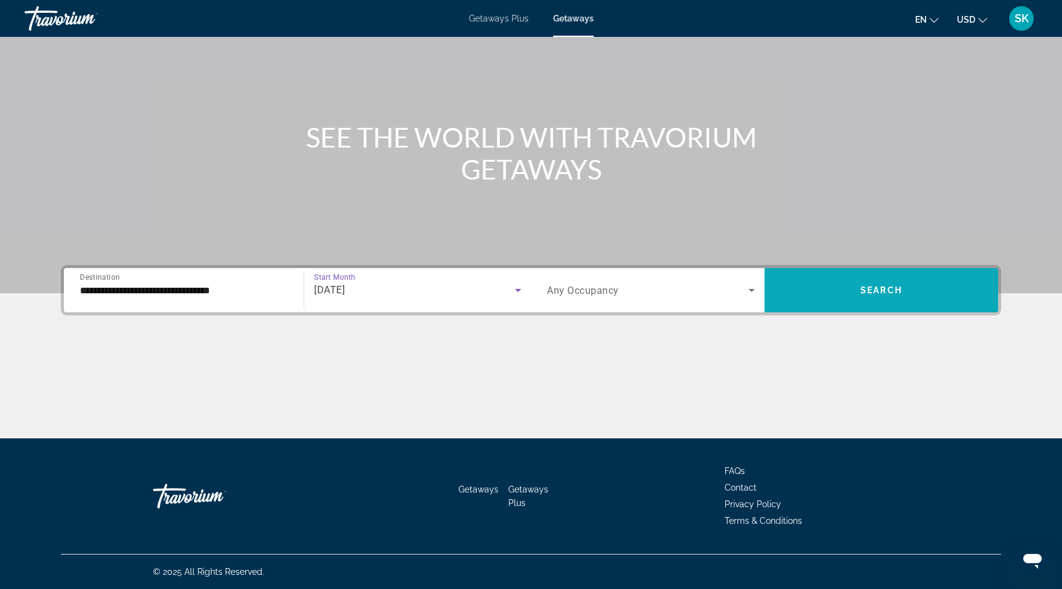
click at [902, 285] on span "Search" at bounding box center [881, 290] width 42 height 10
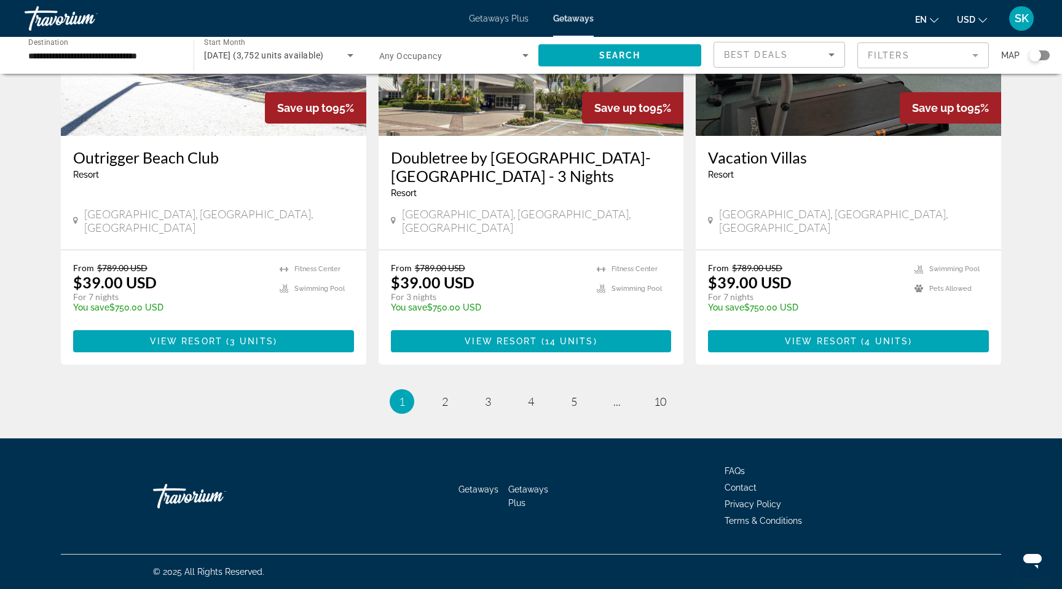
scroll to position [1966, 0]
click at [442, 394] on span "2" at bounding box center [445, 401] width 6 height 14
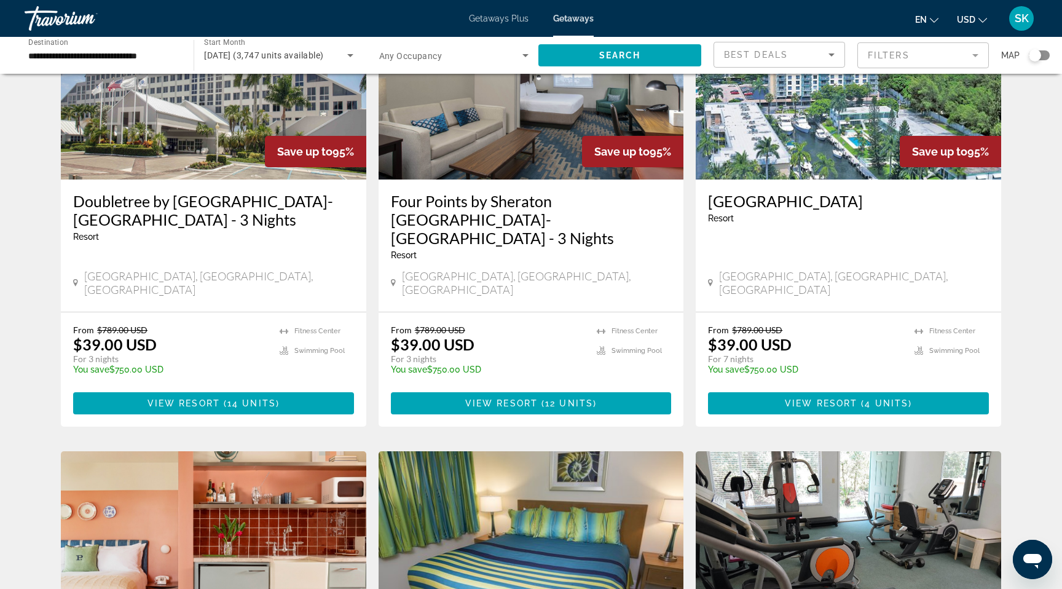
scroll to position [123, 0]
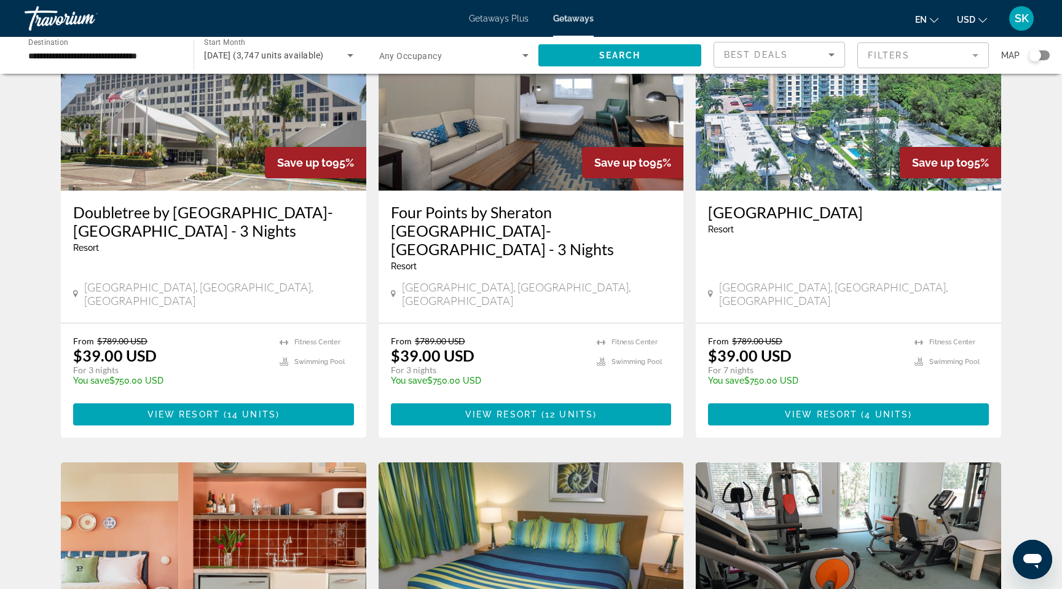
click at [500, 258] on h3 "Four Points by Sheraton [GEOGRAPHIC_DATA]-[GEOGRAPHIC_DATA] - 3 Nights" at bounding box center [531, 230] width 281 height 55
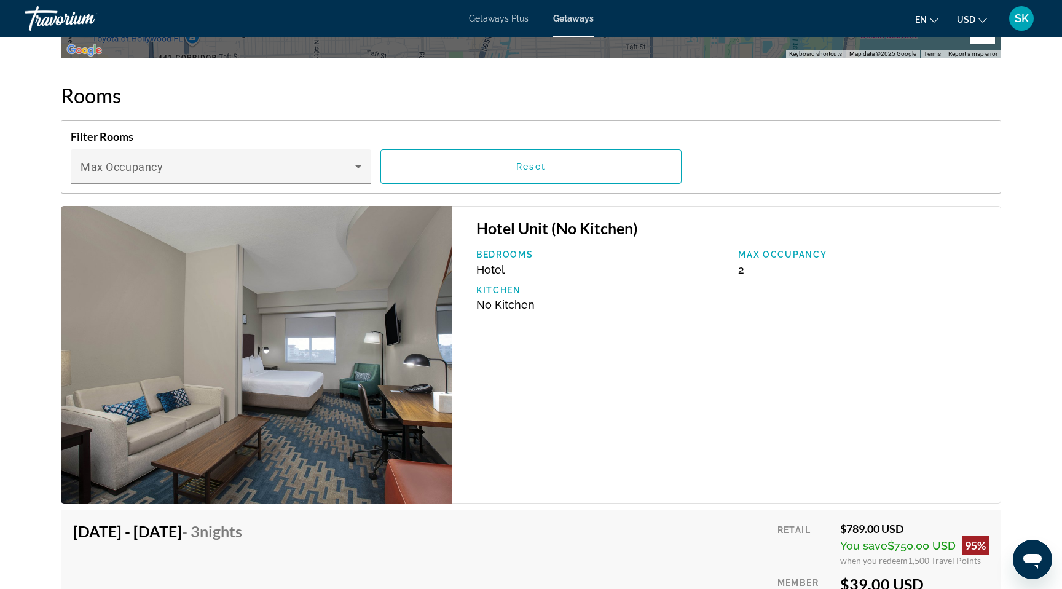
scroll to position [1721, 0]
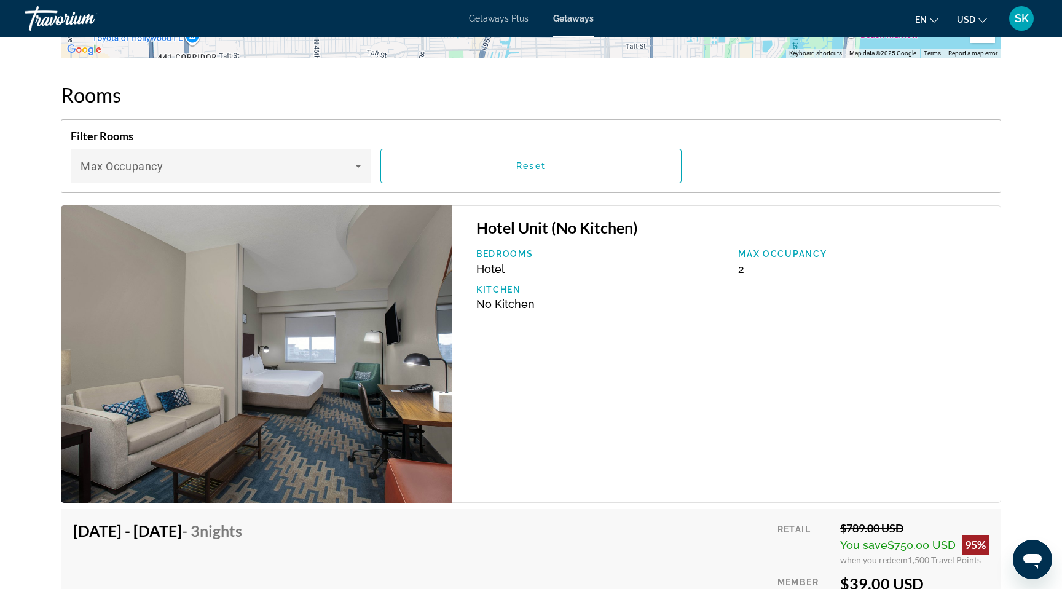
click at [995, 43] on button "Zoom out" at bounding box center [982, 30] width 25 height 25
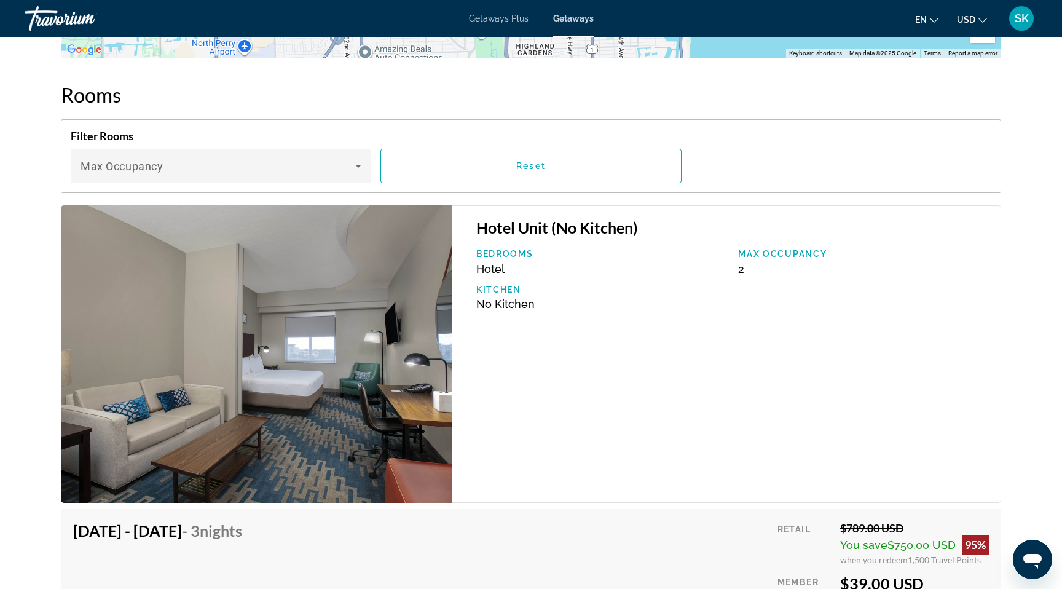
click at [995, 43] on button "Zoom out" at bounding box center [982, 30] width 25 height 25
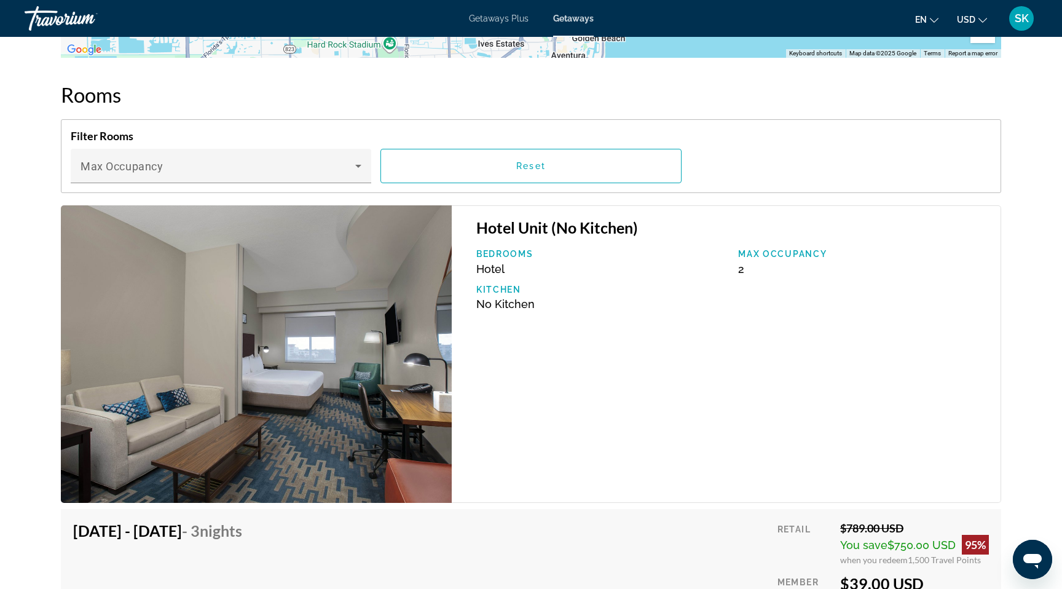
click at [995, 43] on button "Zoom out" at bounding box center [982, 30] width 25 height 25
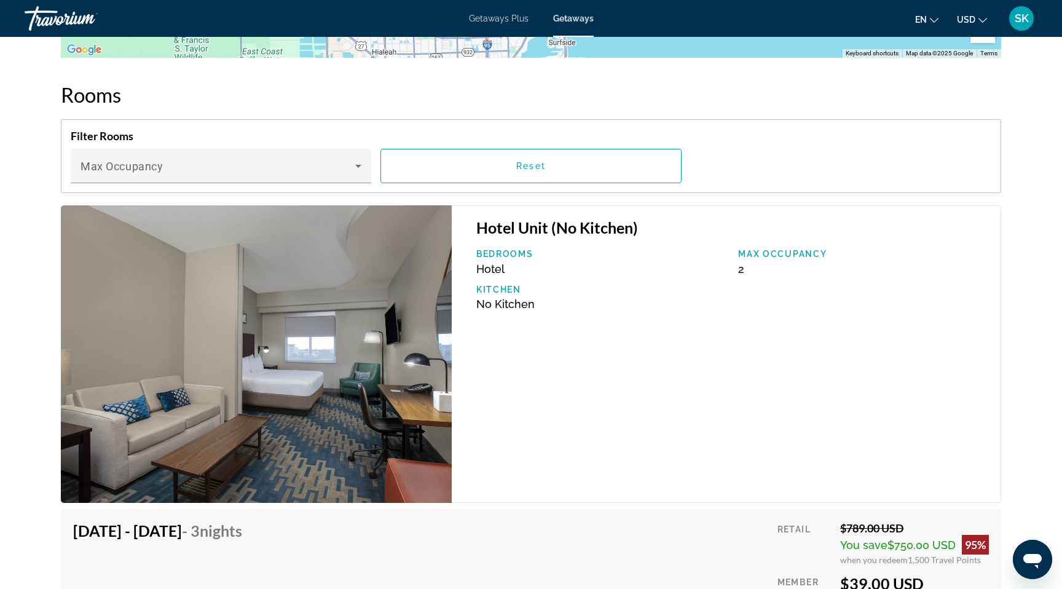
click at [995, 43] on button "Zoom out" at bounding box center [982, 30] width 25 height 25
click at [995, 18] on button "Zoom in" at bounding box center [982, 5] width 25 height 25
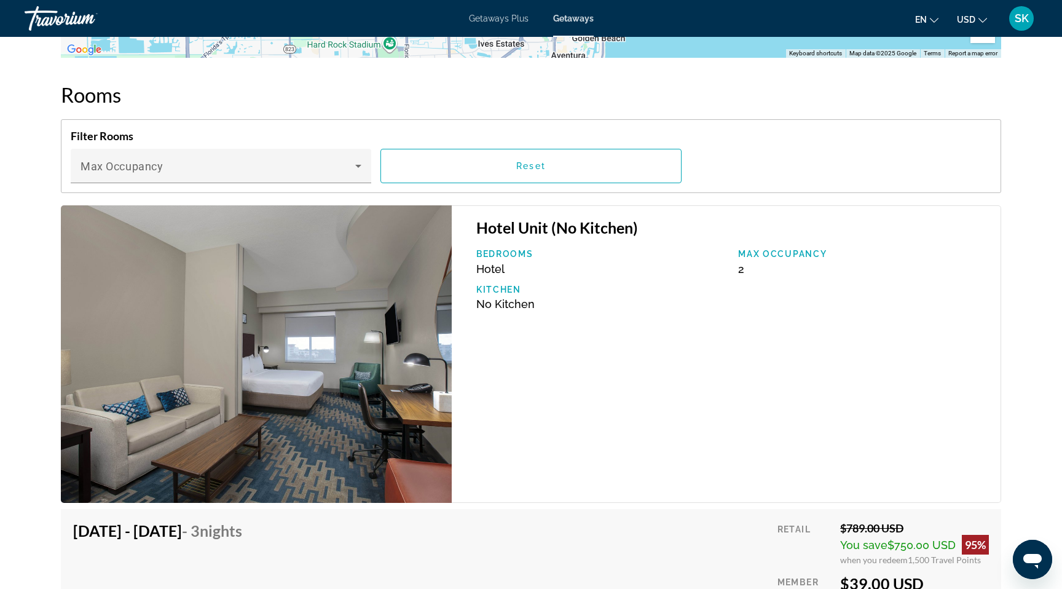
click at [995, 18] on button "Zoom in" at bounding box center [982, 5] width 25 height 25
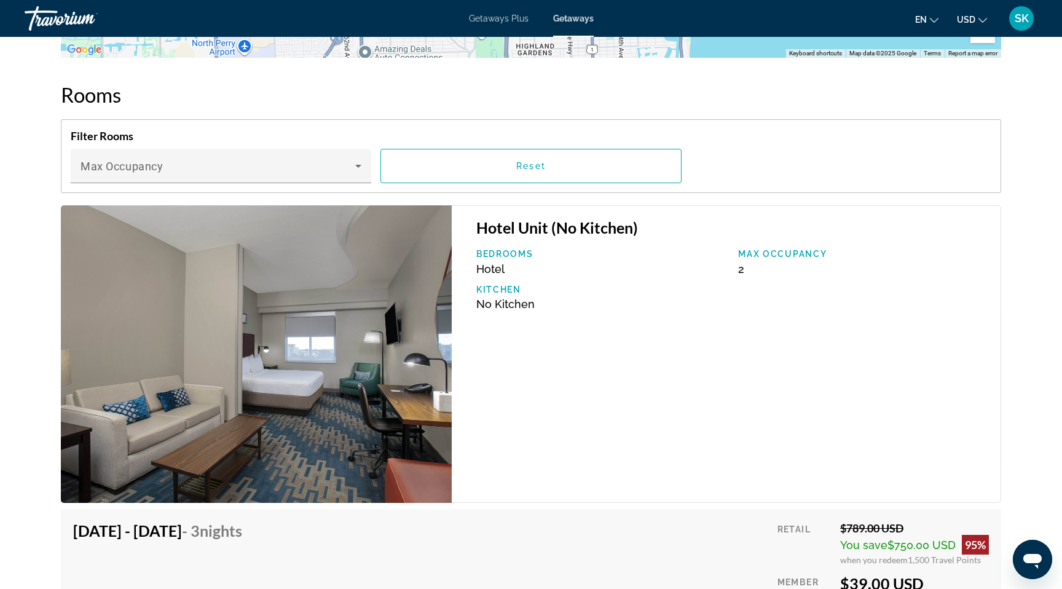
click at [995, 18] on button "Zoom in" at bounding box center [982, 5] width 25 height 25
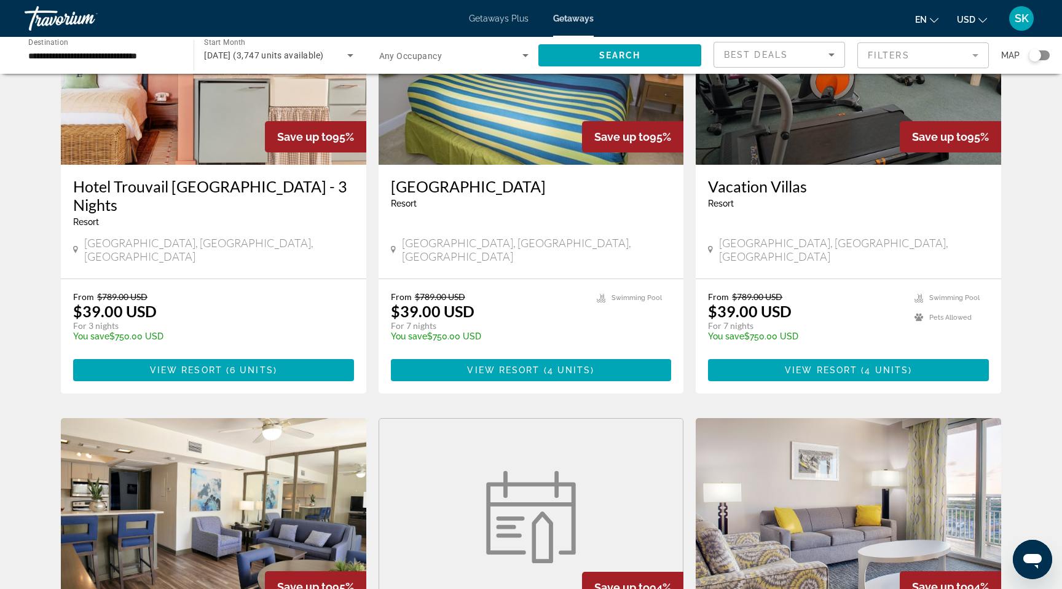
scroll to position [619, 0]
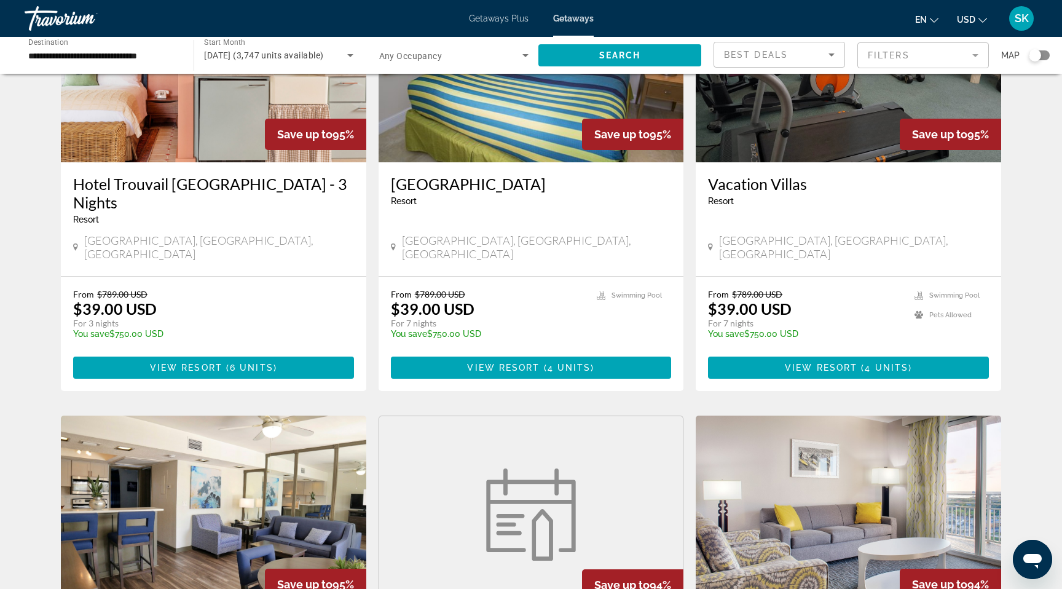
click at [177, 162] on img "Main content" at bounding box center [213, 64] width 305 height 197
